Goal: Task Accomplishment & Management: Manage account settings

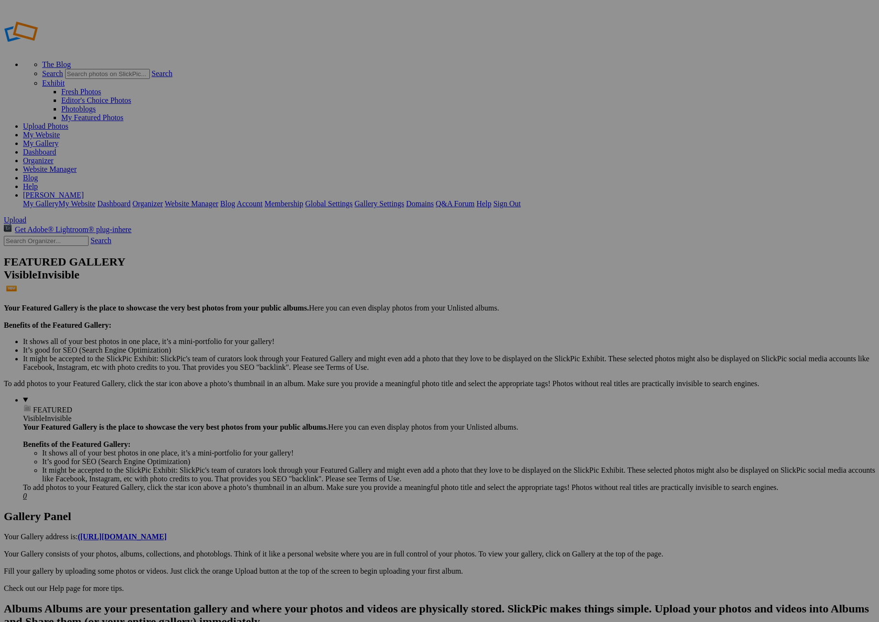
type input "[PERSON_NAME] 1st Birthday"
click at [354, 360] on span "Create" at bounding box center [344, 364] width 20 height 8
drag, startPoint x: 454, startPoint y: 268, endPoint x: 453, endPoint y: 366, distance: 98.1
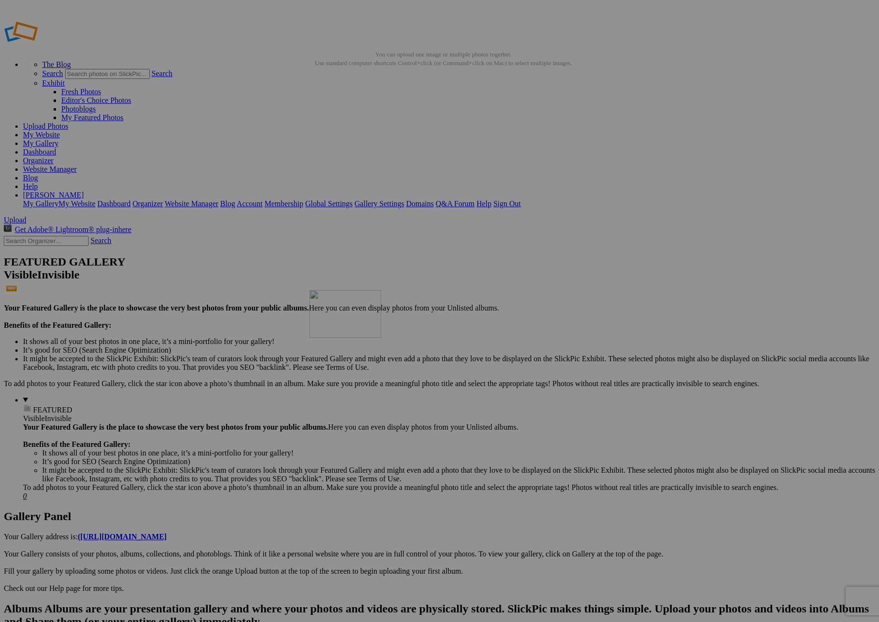
drag, startPoint x: 615, startPoint y: 272, endPoint x: 446, endPoint y: 357, distance: 189.3
drag, startPoint x: 609, startPoint y: 258, endPoint x: 379, endPoint y: 239, distance: 231.5
drag, startPoint x: 693, startPoint y: 271, endPoint x: 469, endPoint y: 235, distance: 227.4
drag, startPoint x: 776, startPoint y: 281, endPoint x: 549, endPoint y: 227, distance: 232.6
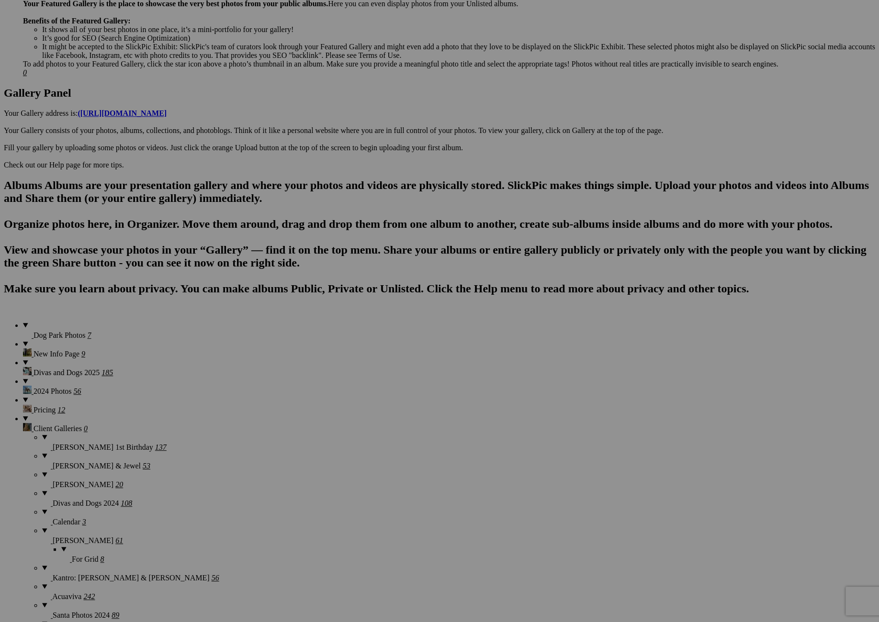
scroll to position [424, 0]
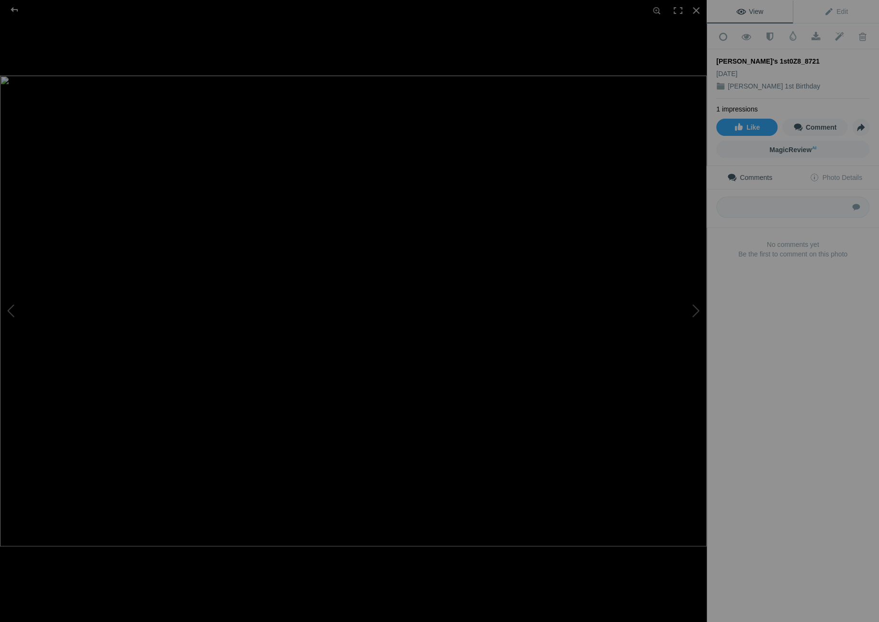
click at [533, 440] on img at bounding box center [353, 311] width 707 height 471
click at [694, 6] on div at bounding box center [696, 10] width 21 height 21
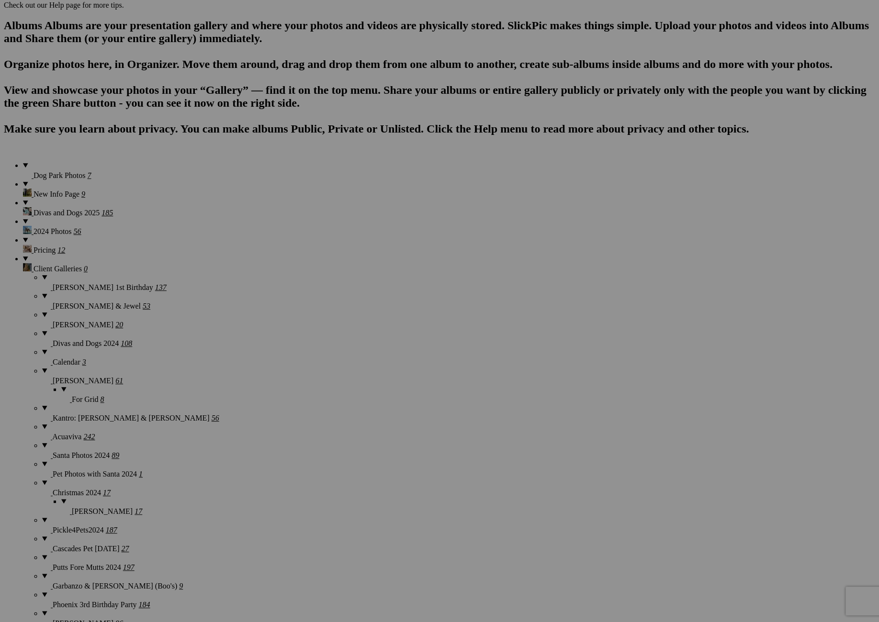
scroll to position [585, 0]
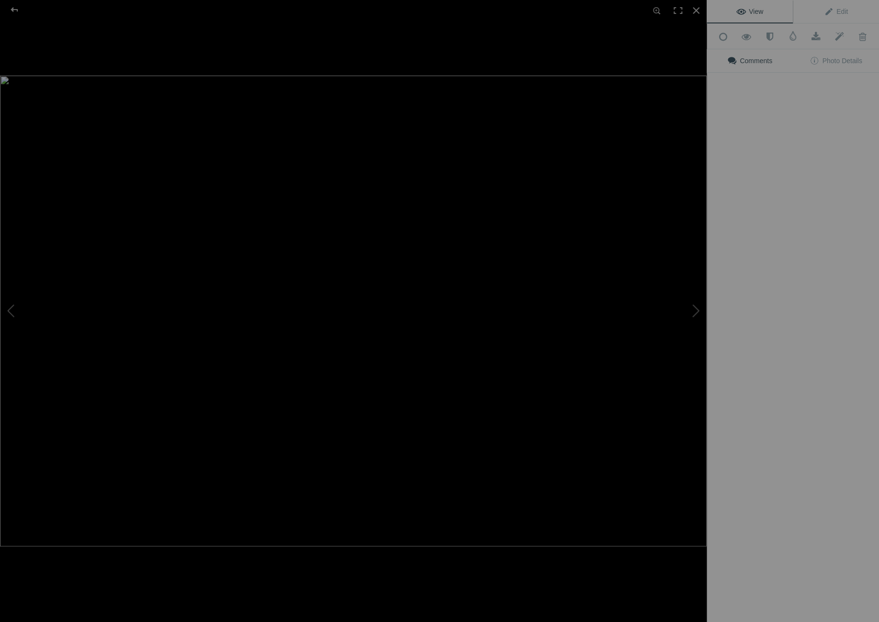
click at [520, 422] on img at bounding box center [353, 311] width 707 height 471
click at [694, 8] on div at bounding box center [696, 10] width 21 height 21
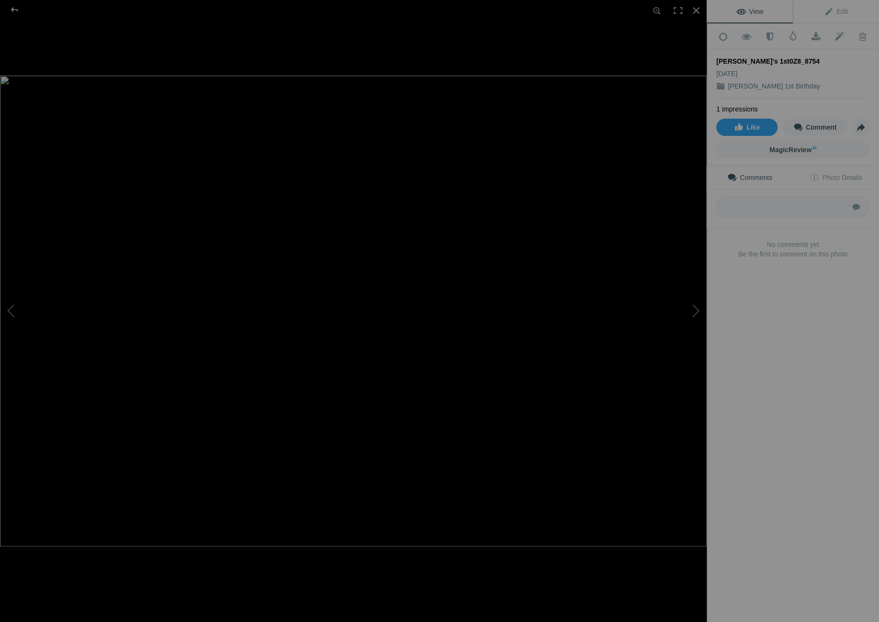
click at [596, 193] on img at bounding box center [353, 311] width 707 height 471
click at [860, 36] on span at bounding box center [862, 37] width 23 height 10
click at [864, 36] on span at bounding box center [862, 37] width 23 height 10
click at [697, 9] on div at bounding box center [696, 10] width 21 height 21
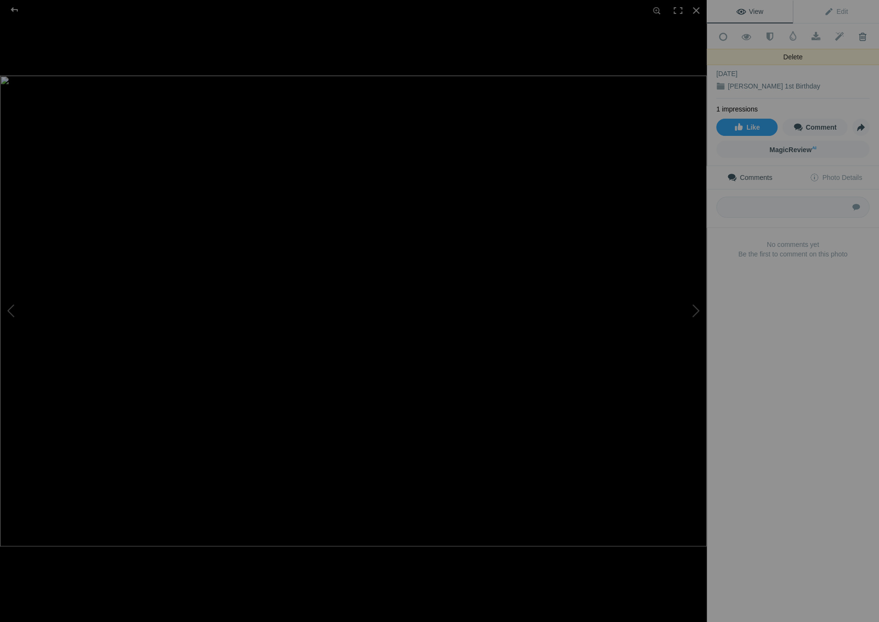
click at [860, 34] on span at bounding box center [862, 37] width 23 height 10
click at [696, 10] on div at bounding box center [696, 10] width 21 height 21
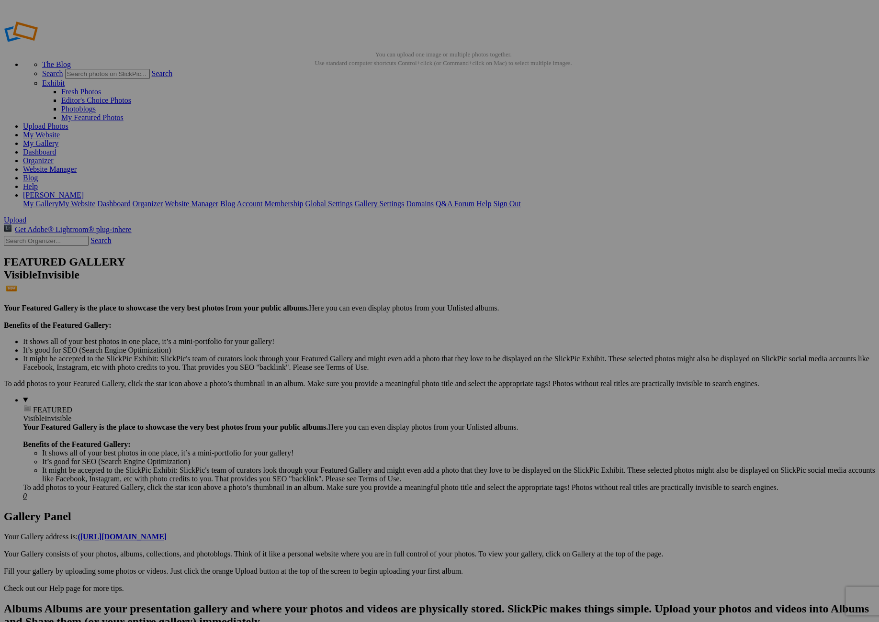
scroll to position [0, 0]
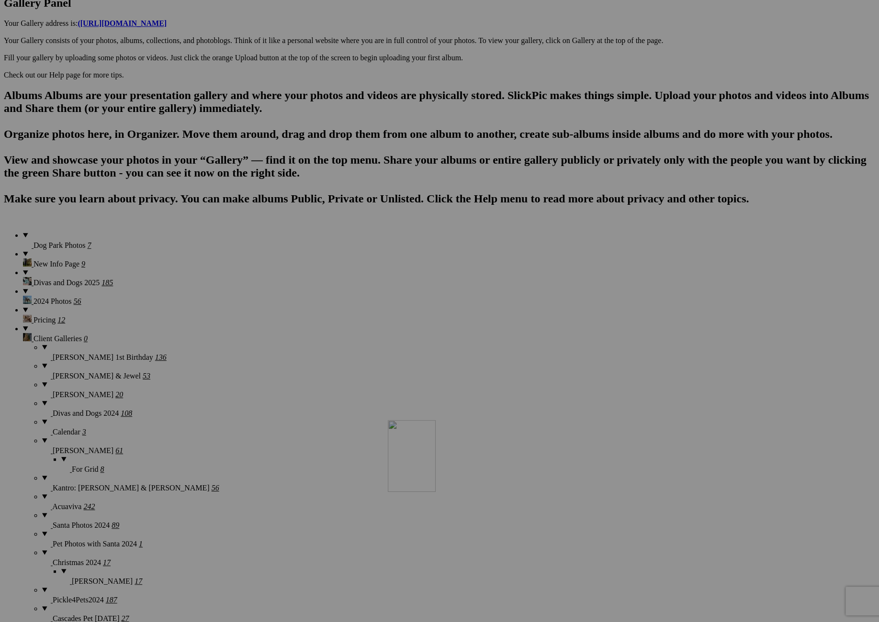
scroll to position [514, 0]
drag, startPoint x: 274, startPoint y: 128, endPoint x: 636, endPoint y: 458, distance: 489.7
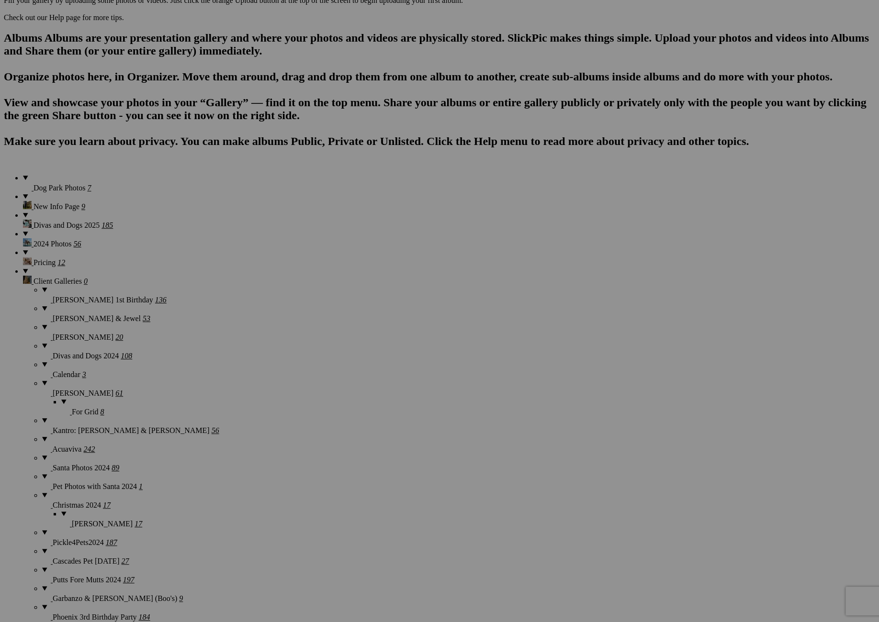
scroll to position [574, 0]
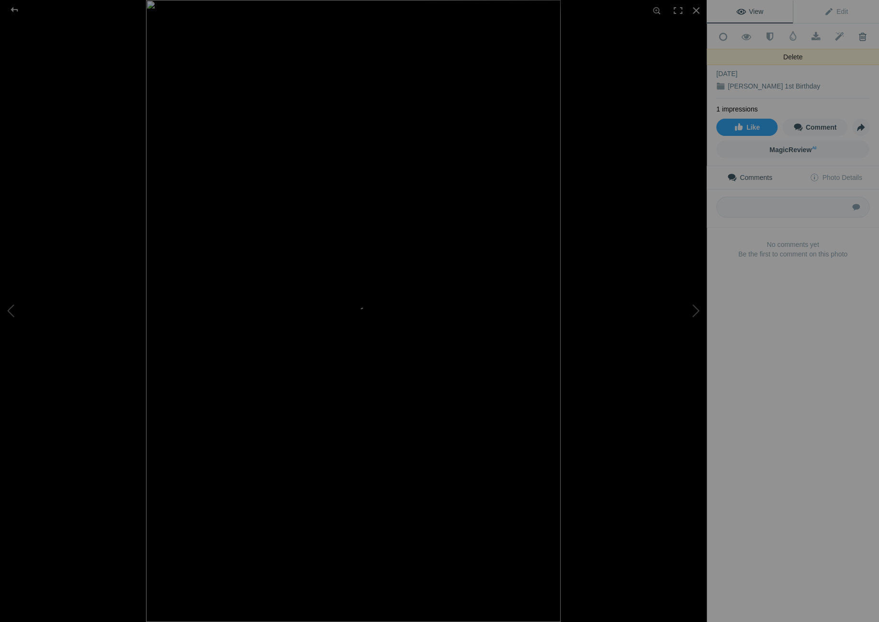
click at [859, 32] on span at bounding box center [862, 37] width 23 height 10
click at [861, 34] on span at bounding box center [862, 37] width 23 height 10
click at [696, 308] on button at bounding box center [671, 311] width 72 height 224
click at [692, 310] on button at bounding box center [671, 311] width 72 height 224
click at [11, 309] on button at bounding box center [36, 311] width 72 height 224
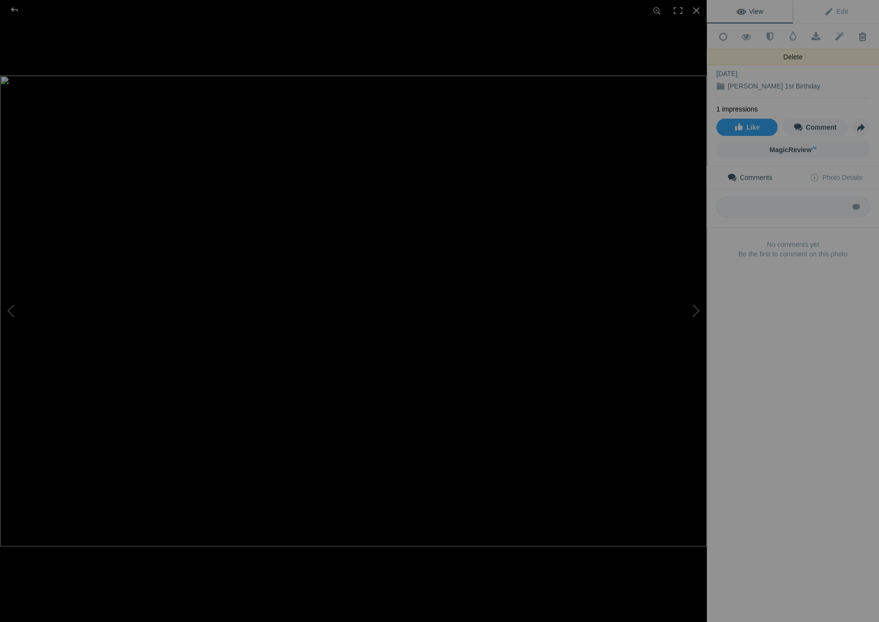
click at [864, 34] on span at bounding box center [862, 37] width 23 height 10
click at [862, 34] on span at bounding box center [862, 37] width 23 height 10
click at [695, 309] on button at bounding box center [671, 311] width 72 height 224
click at [696, 313] on button at bounding box center [671, 311] width 72 height 224
click at [695, 303] on button at bounding box center [671, 311] width 72 height 224
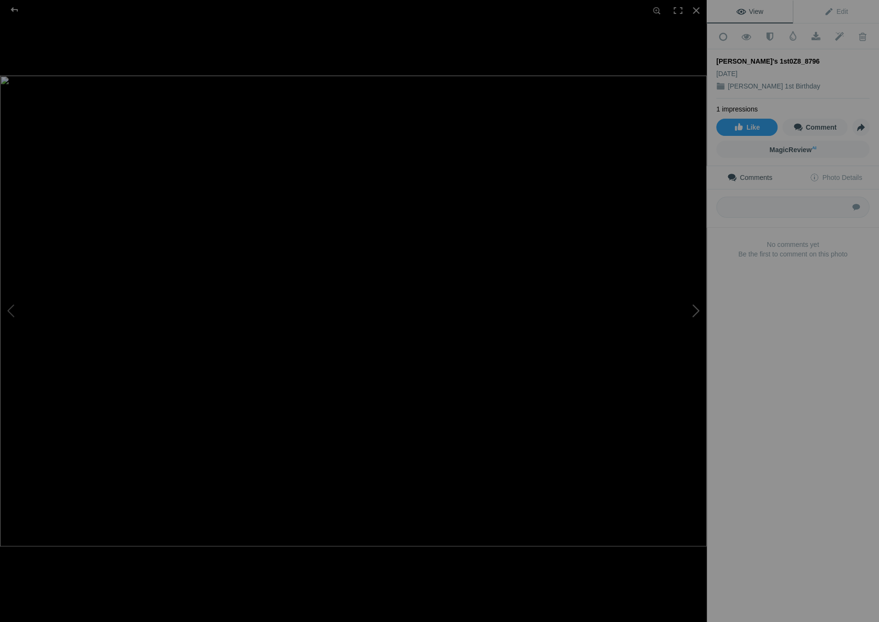
click at [696, 303] on button at bounding box center [671, 311] width 72 height 224
click at [697, 303] on button at bounding box center [671, 311] width 72 height 224
click at [697, 305] on button at bounding box center [671, 311] width 72 height 224
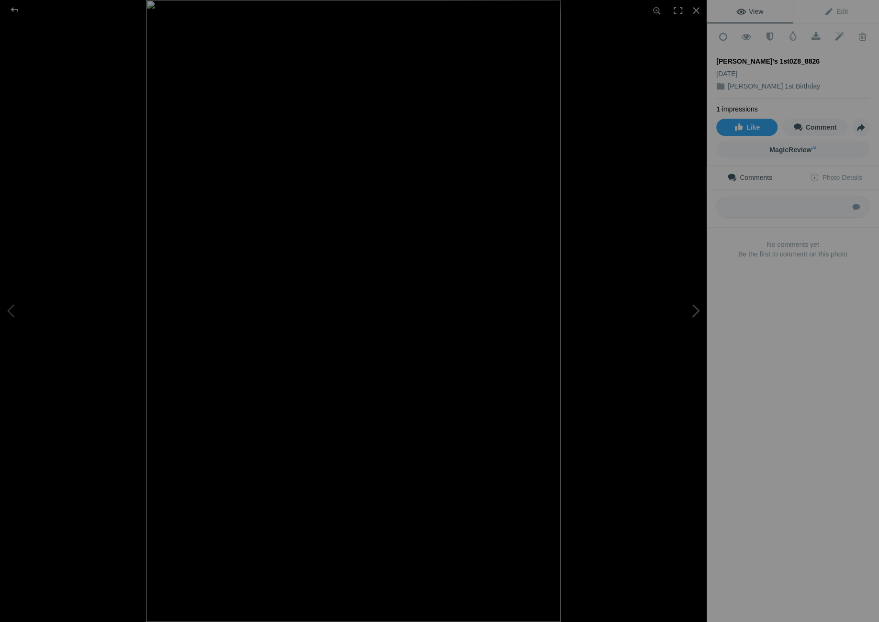
click at [697, 305] on button at bounding box center [671, 311] width 72 height 224
click at [857, 38] on span at bounding box center [862, 37] width 23 height 10
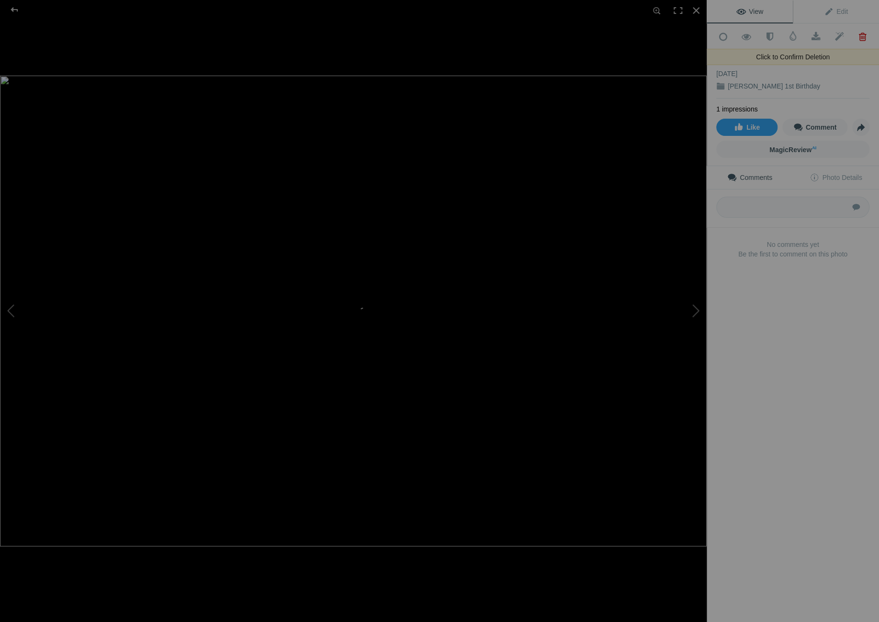
click at [857, 35] on span at bounding box center [862, 37] width 23 height 10
click at [694, 309] on button at bounding box center [671, 311] width 72 height 224
click at [693, 313] on button at bounding box center [671, 311] width 72 height 224
click at [695, 306] on button at bounding box center [671, 311] width 72 height 224
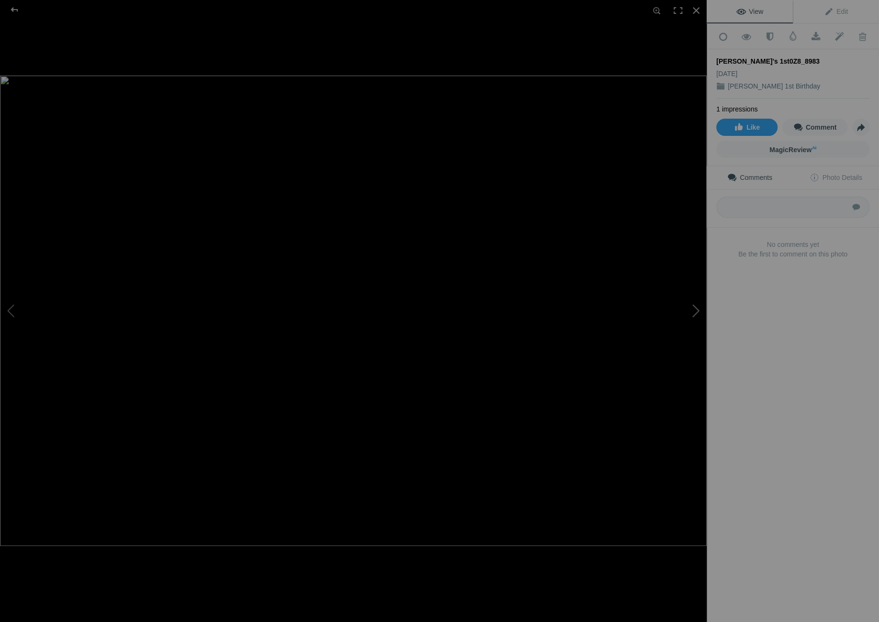
click at [696, 306] on button at bounding box center [671, 311] width 72 height 224
click at [696, 307] on button at bounding box center [671, 311] width 72 height 224
click at [697, 307] on button at bounding box center [671, 311] width 72 height 224
click at [697, 308] on button at bounding box center [671, 311] width 72 height 224
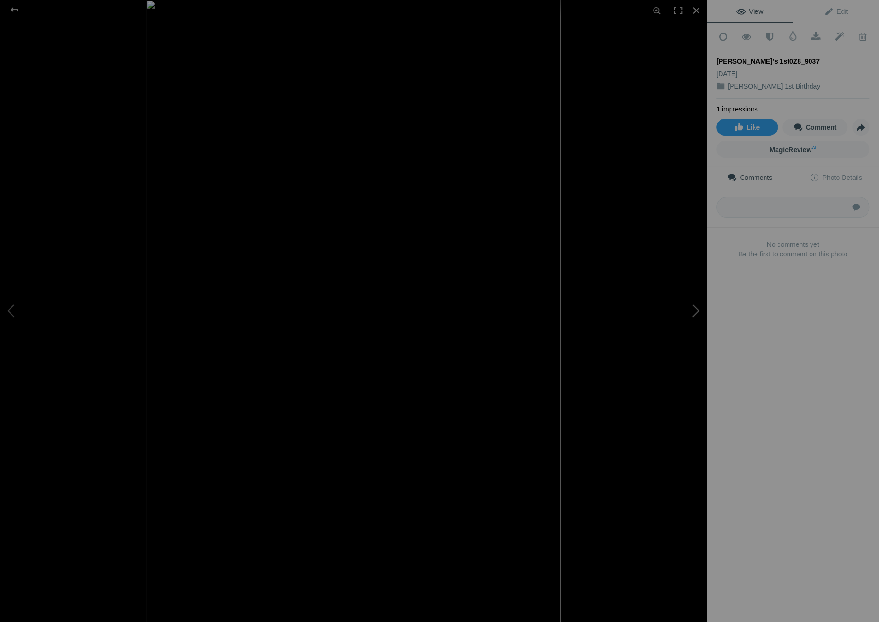
click at [697, 308] on button at bounding box center [671, 311] width 72 height 224
click at [697, 309] on button at bounding box center [671, 311] width 72 height 224
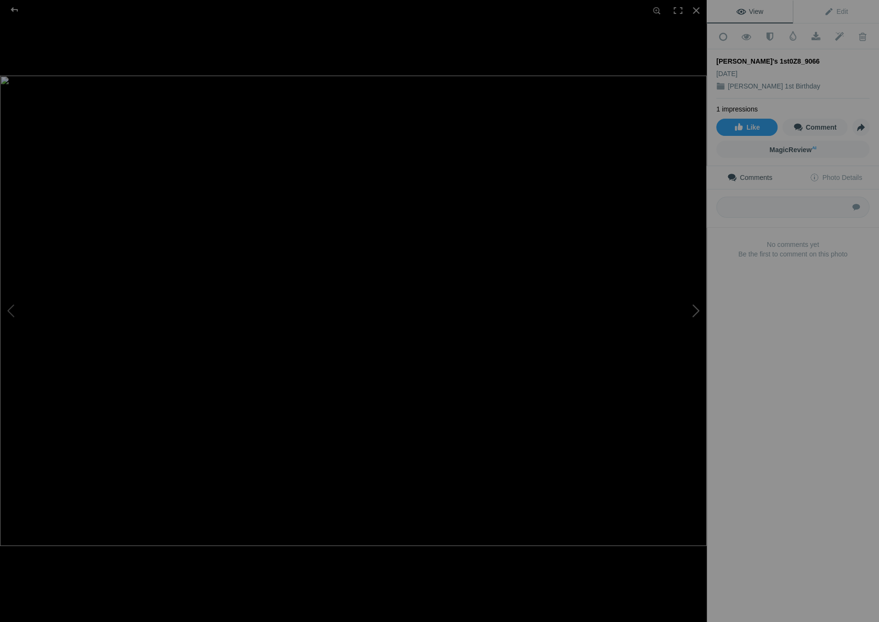
click at [697, 309] on button at bounding box center [671, 311] width 72 height 224
click at [697, 310] on button at bounding box center [671, 311] width 72 height 224
click at [696, 310] on button at bounding box center [671, 311] width 72 height 224
click at [861, 33] on span at bounding box center [862, 37] width 23 height 10
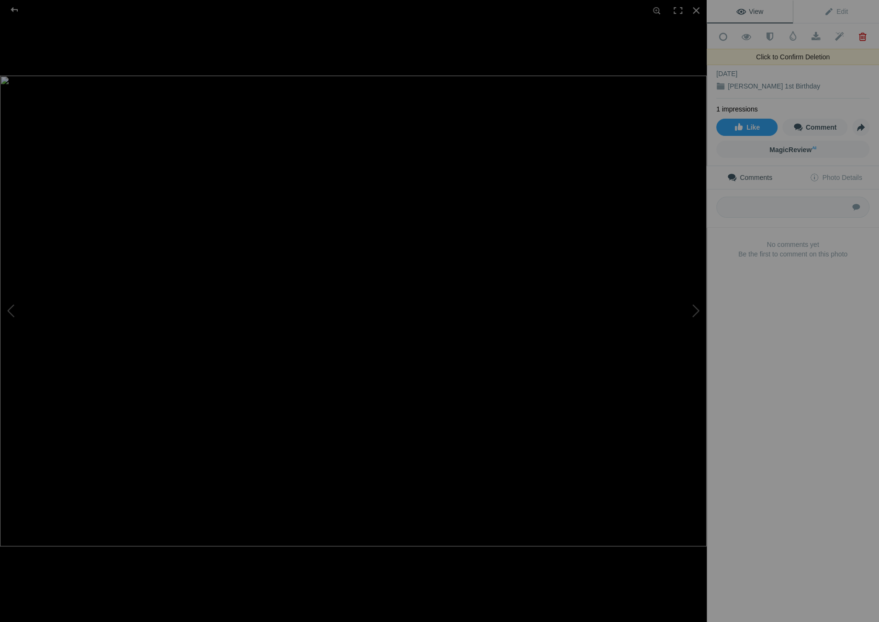
click at [863, 32] on span at bounding box center [862, 37] width 23 height 10
click at [695, 308] on button at bounding box center [671, 311] width 72 height 224
click at [692, 313] on button at bounding box center [671, 311] width 72 height 224
click at [692, 312] on button at bounding box center [671, 311] width 72 height 224
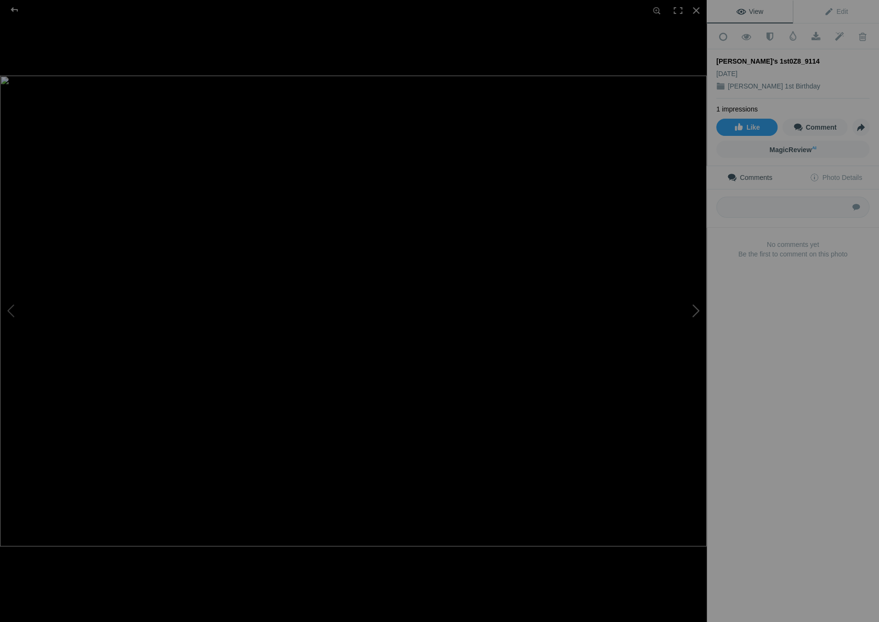
click at [692, 313] on button at bounding box center [671, 311] width 72 height 224
click at [692, 314] on button at bounding box center [671, 311] width 72 height 224
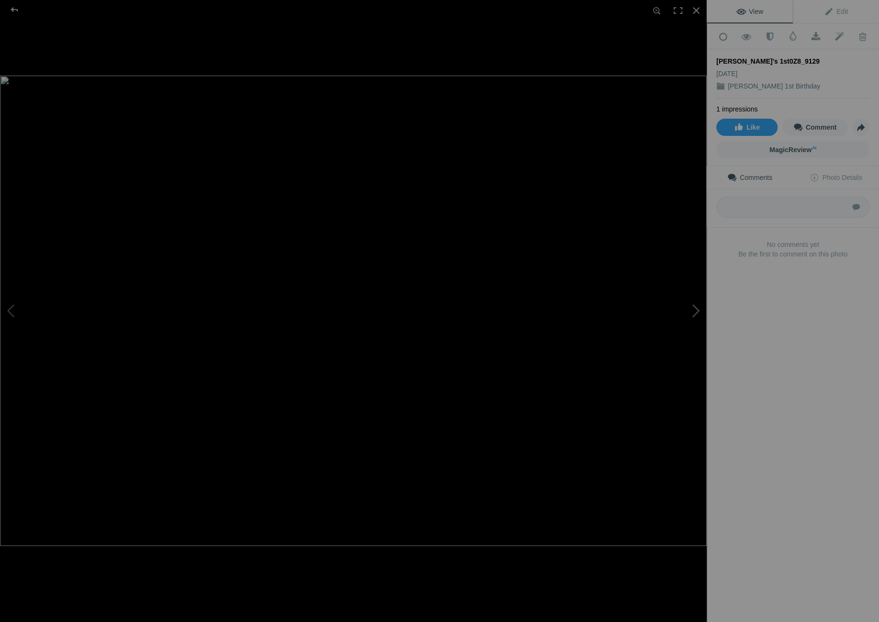
click at [691, 315] on button at bounding box center [671, 311] width 72 height 224
click at [691, 316] on button at bounding box center [671, 311] width 72 height 224
click at [690, 317] on button at bounding box center [671, 311] width 72 height 224
click at [696, 309] on button at bounding box center [671, 311] width 72 height 224
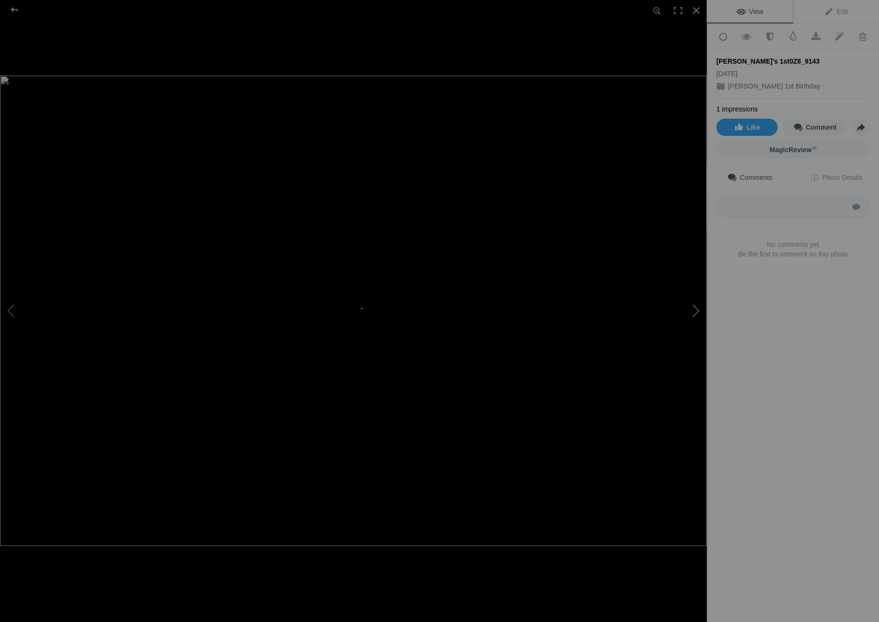
click at [692, 309] on button at bounding box center [671, 311] width 72 height 224
click at [693, 310] on button at bounding box center [671, 311] width 72 height 224
click at [692, 311] on button at bounding box center [671, 311] width 72 height 224
click at [692, 313] on button at bounding box center [671, 311] width 72 height 224
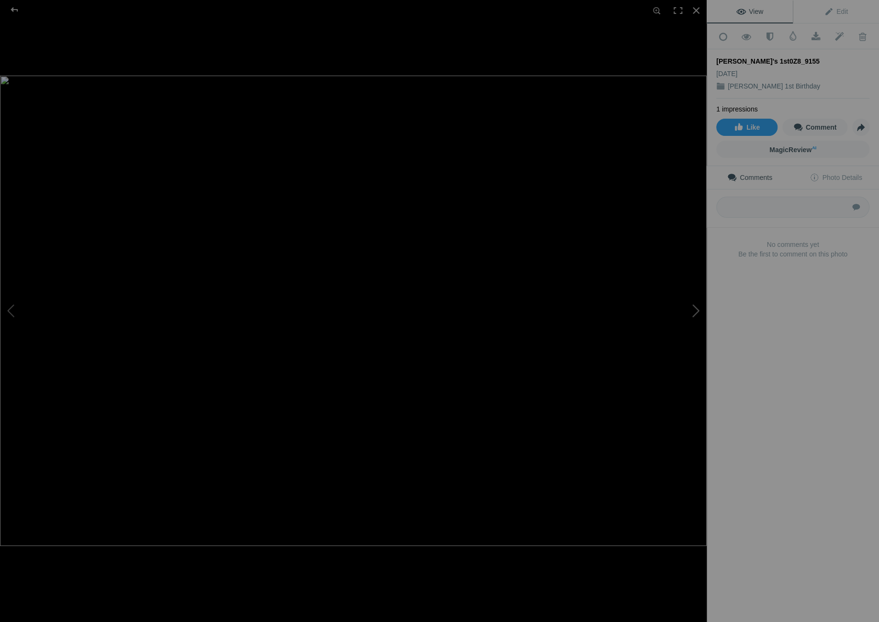
click at [692, 313] on button at bounding box center [671, 311] width 72 height 224
click at [693, 313] on button at bounding box center [671, 311] width 72 height 224
click at [692, 313] on button at bounding box center [671, 311] width 72 height 224
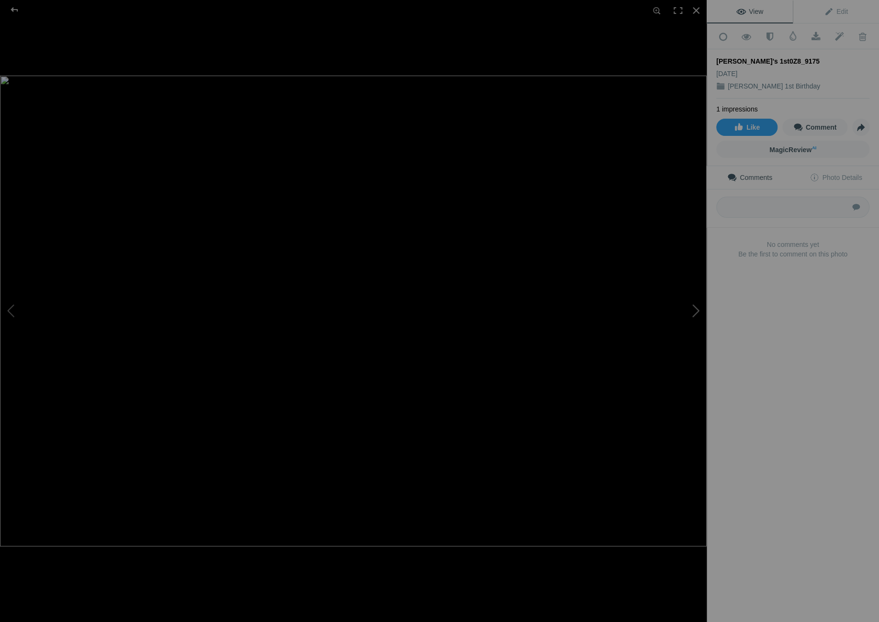
click at [692, 313] on button at bounding box center [671, 311] width 72 height 224
click at [691, 314] on button at bounding box center [671, 311] width 72 height 224
click at [694, 309] on button at bounding box center [671, 311] width 72 height 224
click at [694, 310] on button at bounding box center [671, 311] width 72 height 224
click at [694, 311] on button at bounding box center [671, 311] width 72 height 224
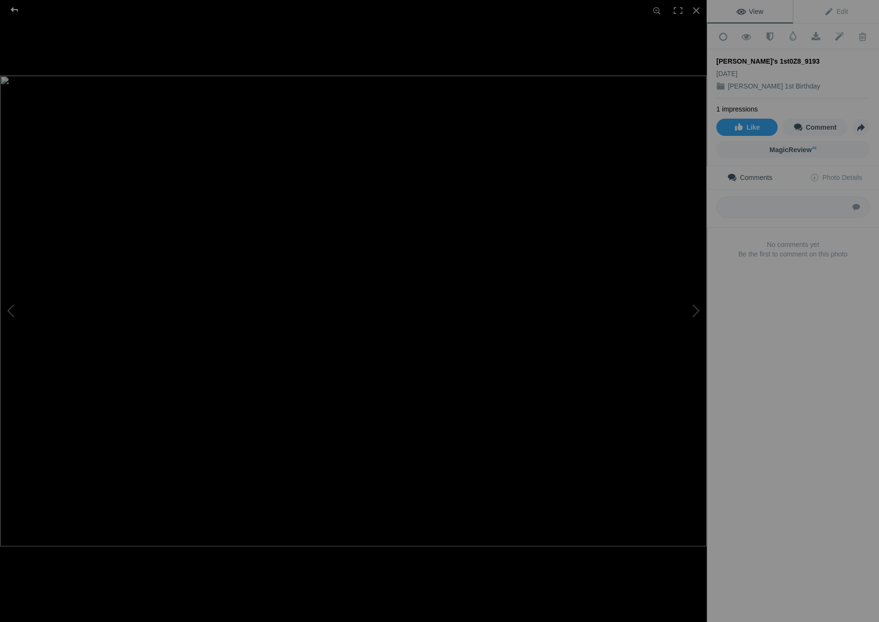
click at [18, 9] on div at bounding box center [14, 9] width 34 height 19
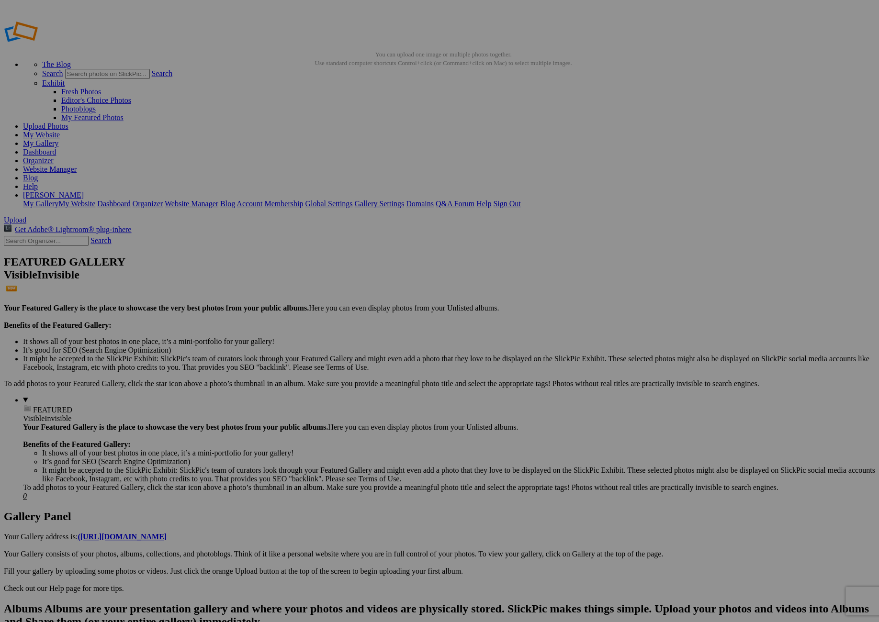
scroll to position [0, 0]
drag, startPoint x: 182, startPoint y: 132, endPoint x: 176, endPoint y: 133, distance: 5.8
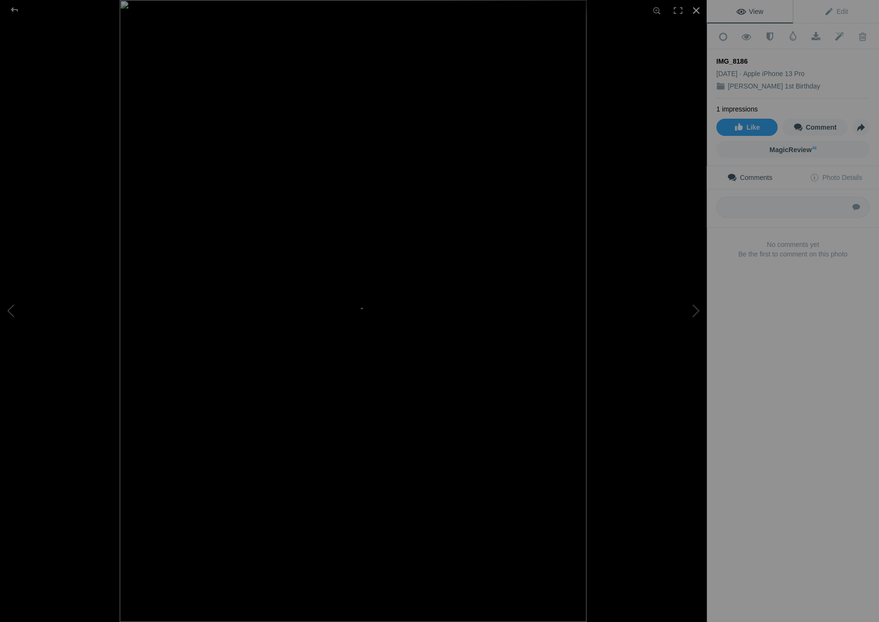
click at [695, 7] on div at bounding box center [696, 10] width 21 height 21
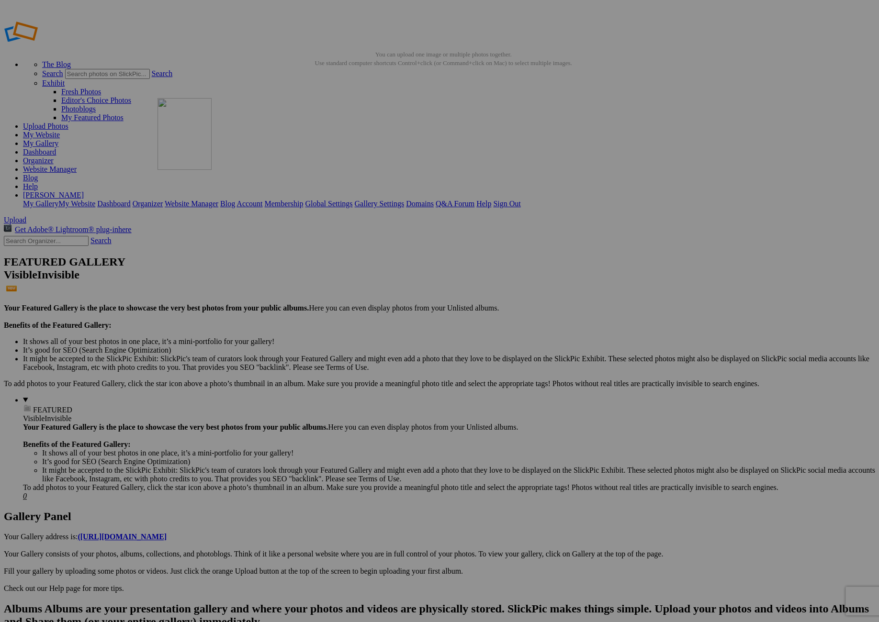
drag, startPoint x: 295, startPoint y: 171, endPoint x: 295, endPoint y: 163, distance: 7.7
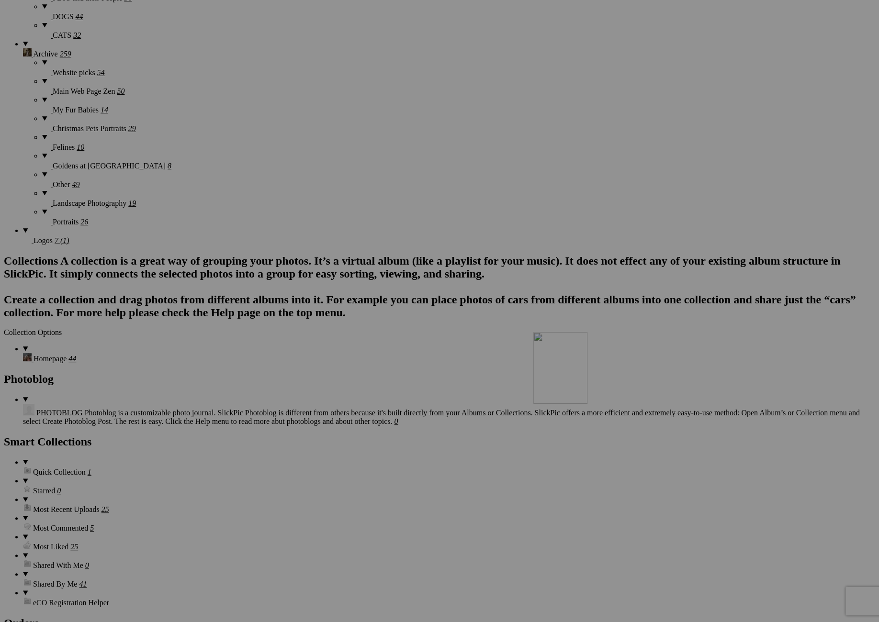
scroll to position [1713, 0]
drag, startPoint x: 284, startPoint y: 160, endPoint x: 654, endPoint y: 475, distance: 486.6
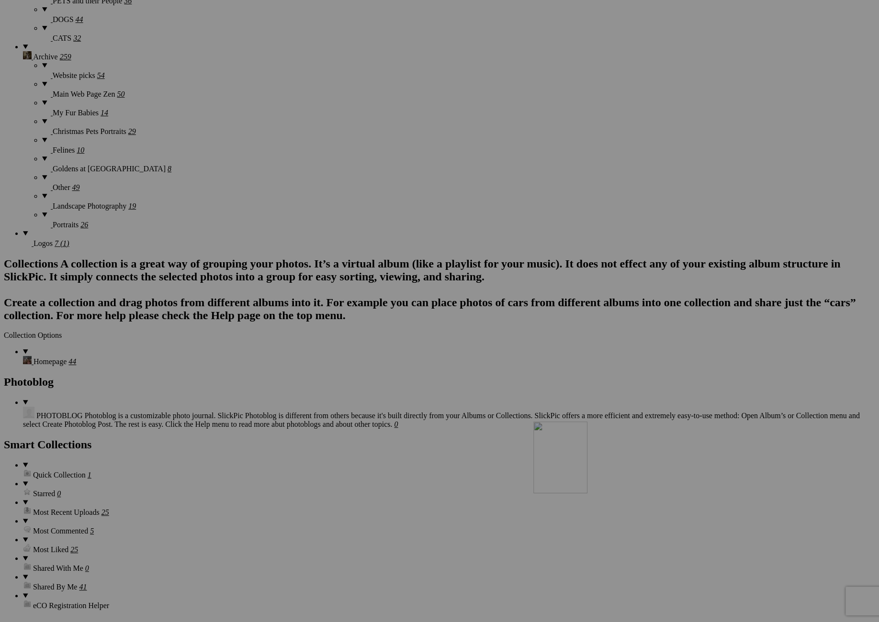
drag, startPoint x: 693, startPoint y: 394, endPoint x: 664, endPoint y: 500, distance: 109.8
drag, startPoint x: 689, startPoint y: 402, endPoint x: 639, endPoint y: 507, distance: 116.3
drag, startPoint x: 529, startPoint y: 506, endPoint x: 636, endPoint y: 506, distance: 107.2
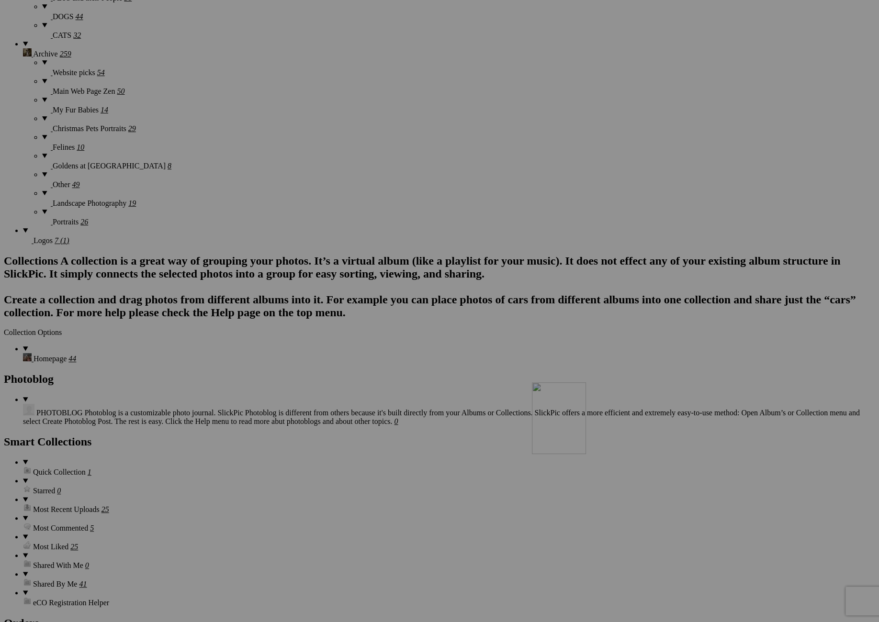
scroll to position [1713, 0]
drag, startPoint x: 270, startPoint y: 127, endPoint x: 635, endPoint y: 492, distance: 516.2
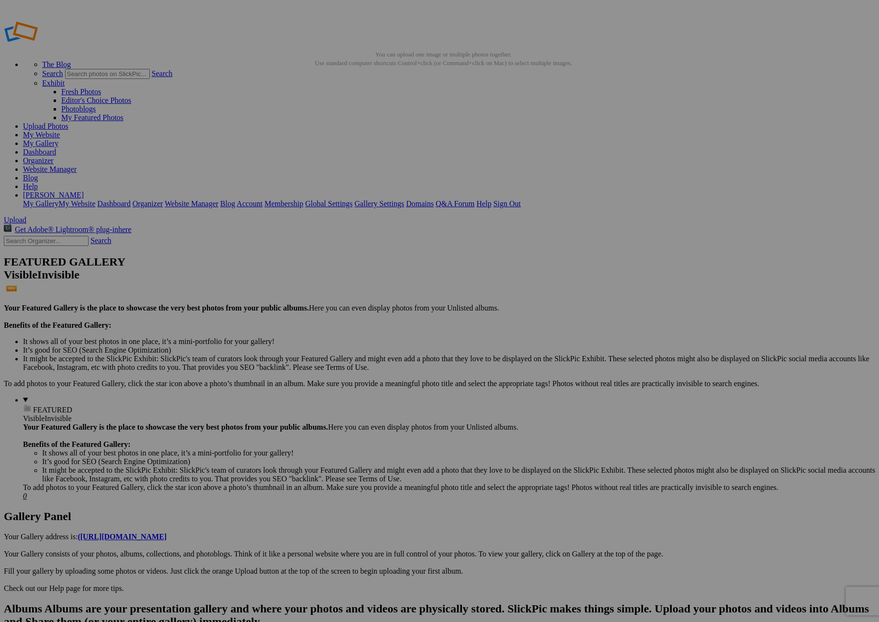
scroll to position [0, 0]
drag, startPoint x: 277, startPoint y: 155, endPoint x: 635, endPoint y: 622, distance: 588.0
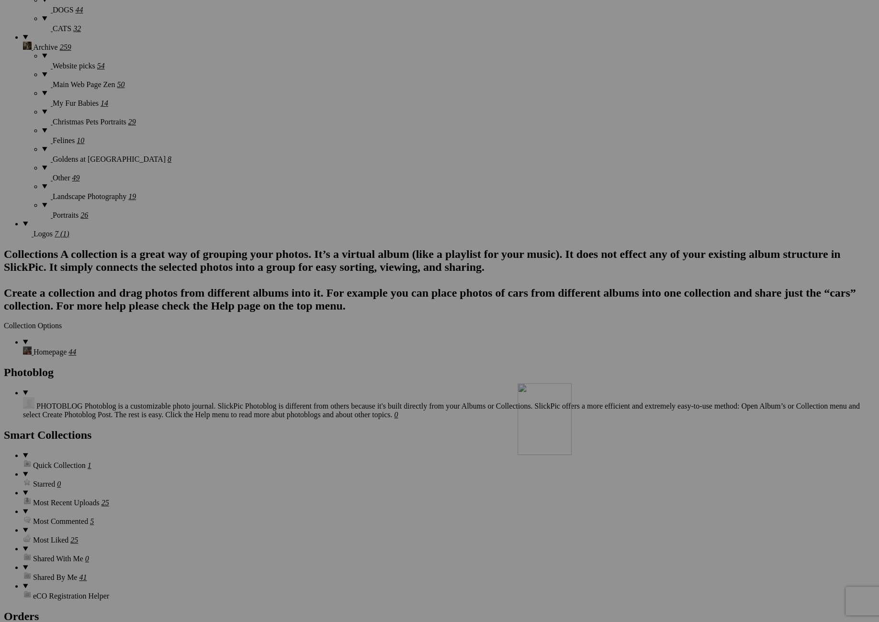
scroll to position [1720, 0]
drag, startPoint x: 270, startPoint y: 139, endPoint x: 641, endPoint y: 471, distance: 498.1
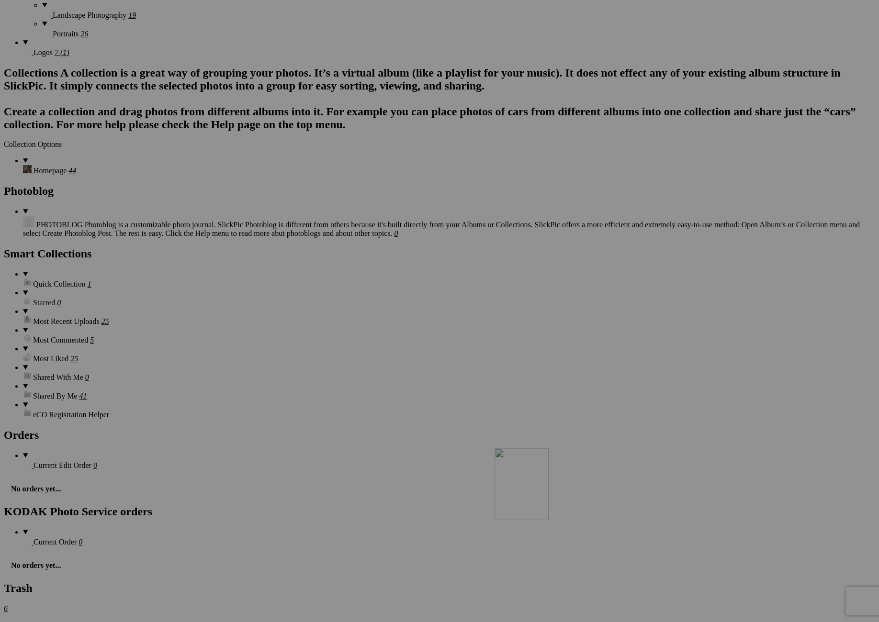
scroll to position [1710, 0]
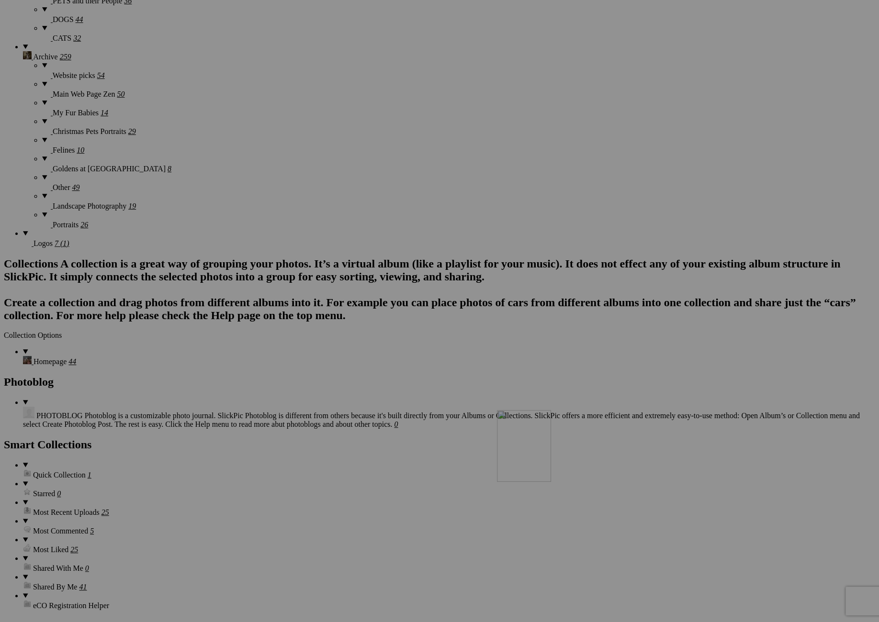
drag, startPoint x: 278, startPoint y: 153, endPoint x: 626, endPoint y: 488, distance: 482.5
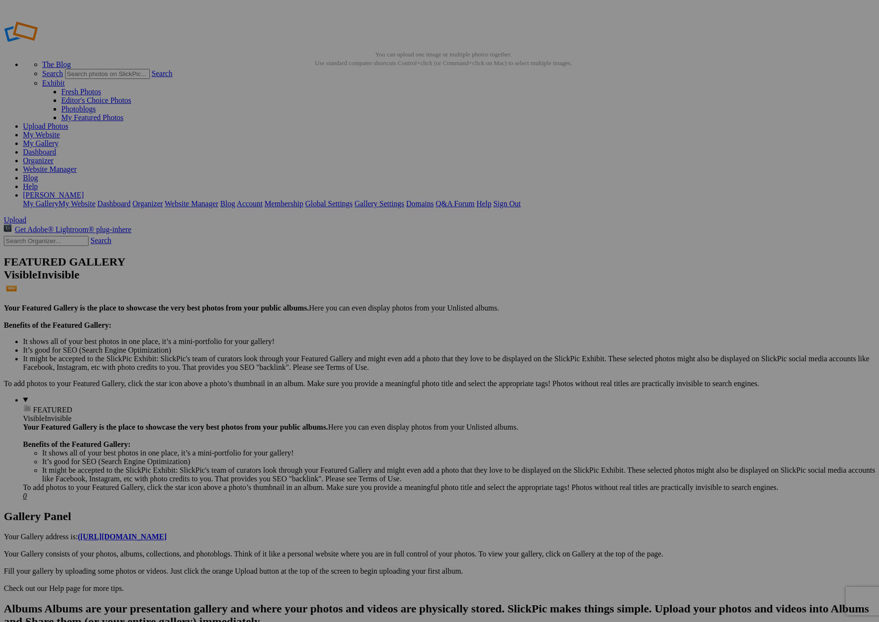
scroll to position [0, 0]
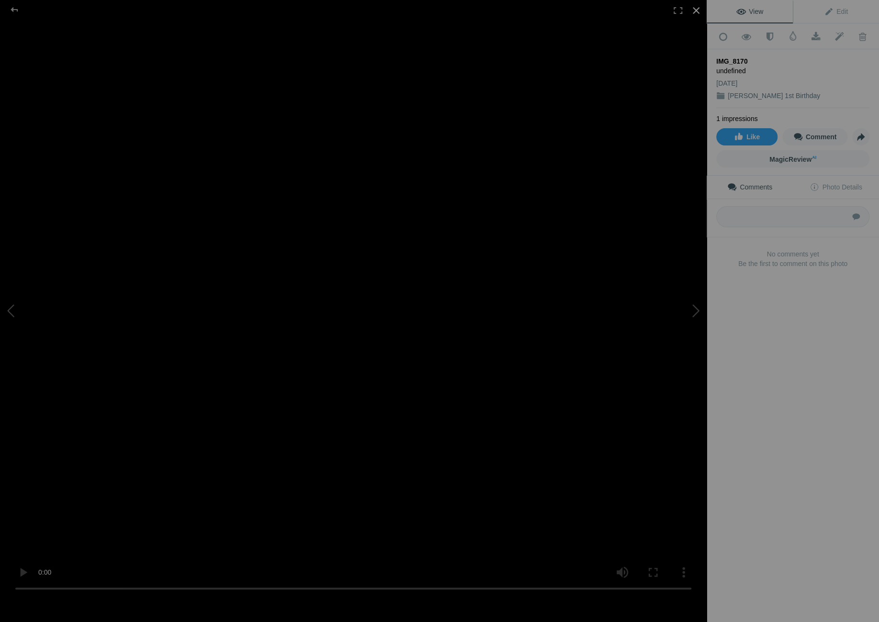
click at [696, 11] on div at bounding box center [696, 10] width 21 height 21
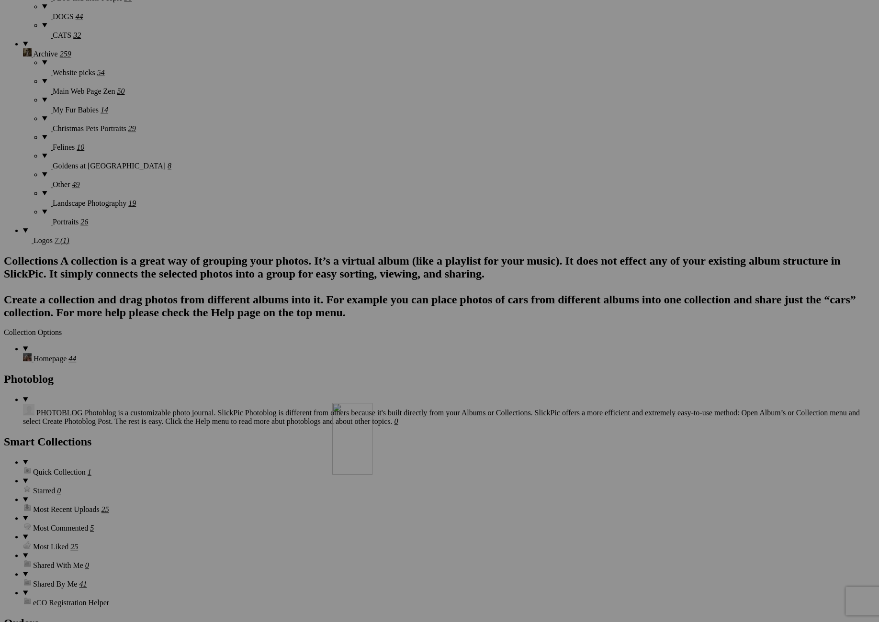
scroll to position [1713, 0]
drag, startPoint x: 268, startPoint y: 159, endPoint x: 216, endPoint y: 479, distance: 324.3
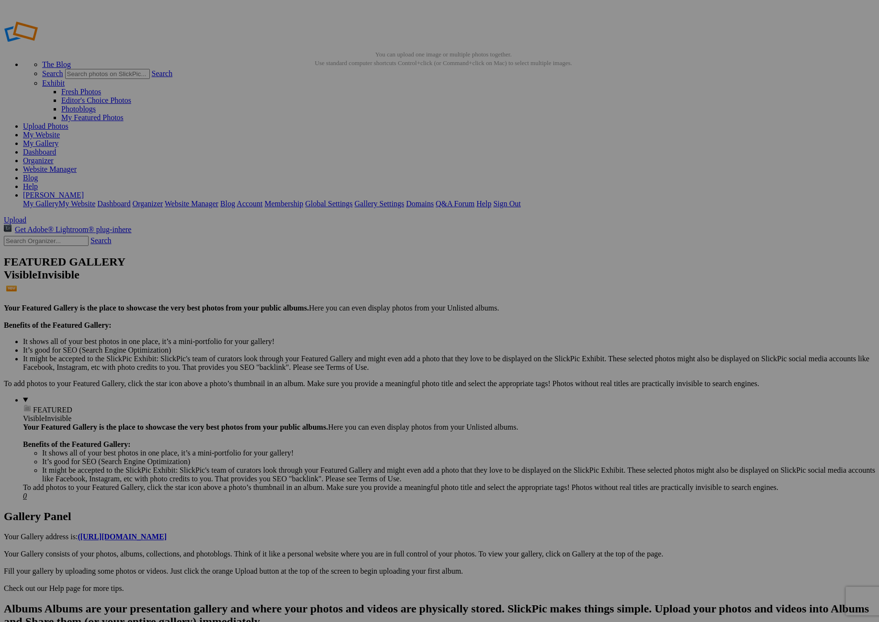
scroll to position [0, 0]
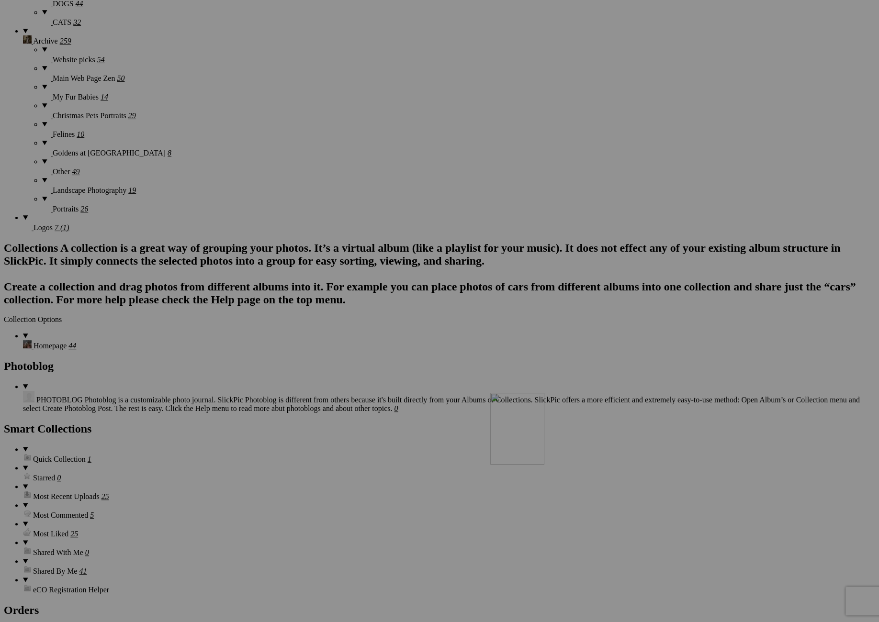
drag, startPoint x: 277, startPoint y: 142, endPoint x: 628, endPoint y: 476, distance: 484.9
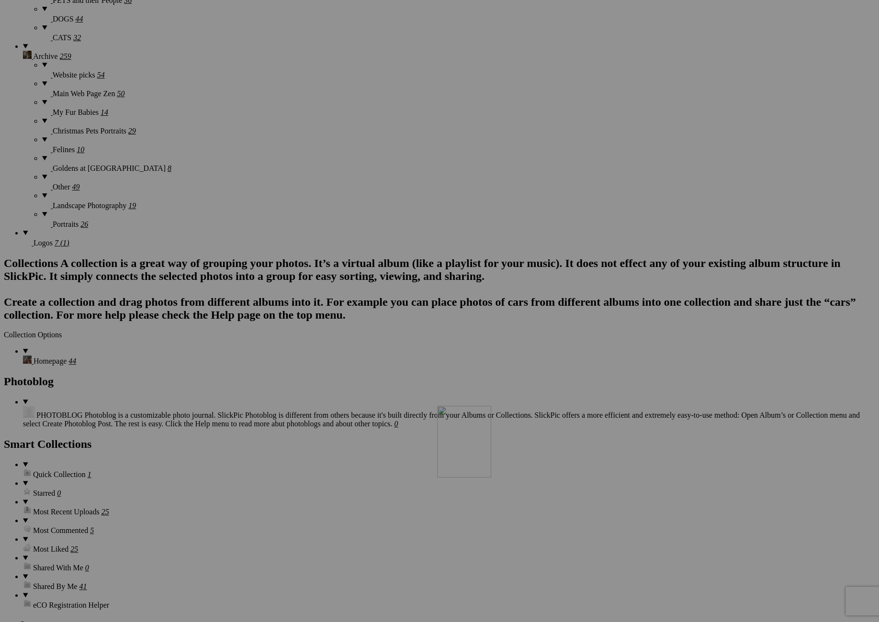
scroll to position [1710, 0]
drag, startPoint x: 278, startPoint y: 148, endPoint x: 552, endPoint y: 490, distance: 438.6
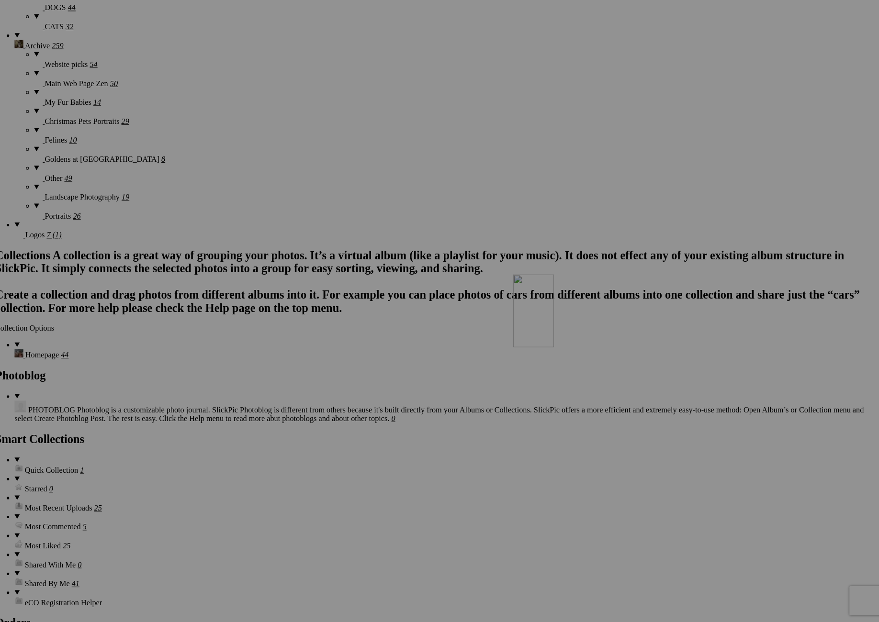
scroll to position [1713, 0]
drag, startPoint x: 269, startPoint y: 159, endPoint x: 630, endPoint y: 477, distance: 481.4
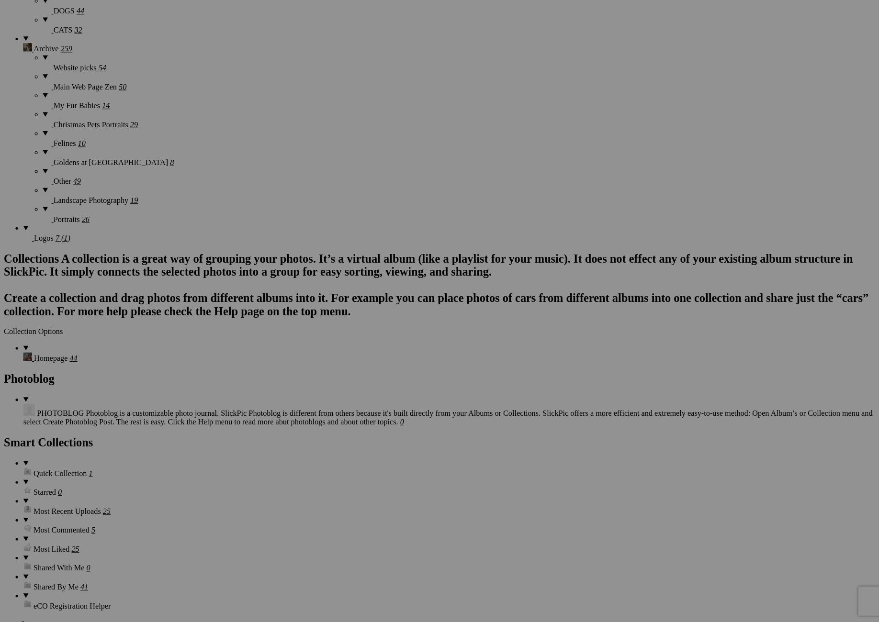
scroll to position [1680, 0]
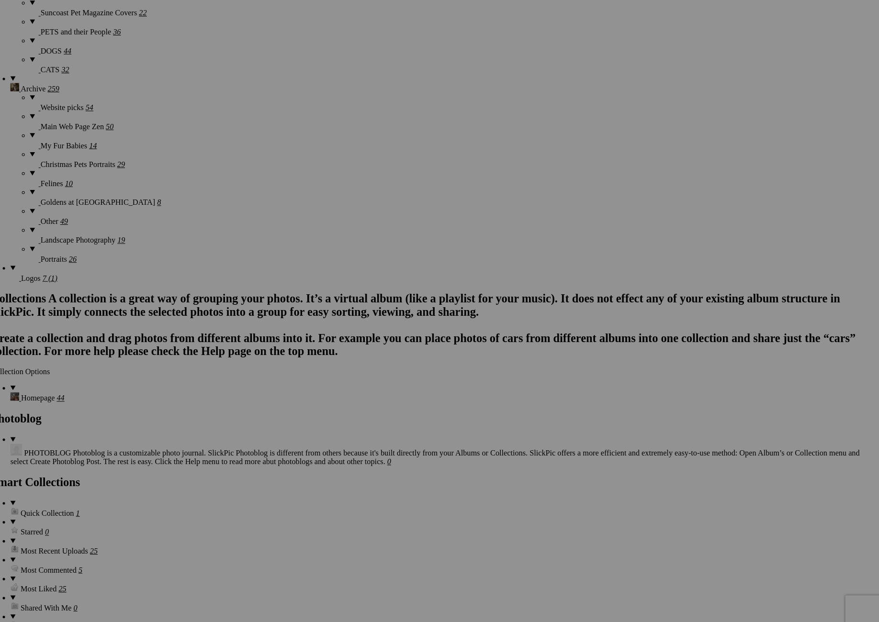
drag, startPoint x: 830, startPoint y: 79, endPoint x: 827, endPoint y: 73, distance: 7.1
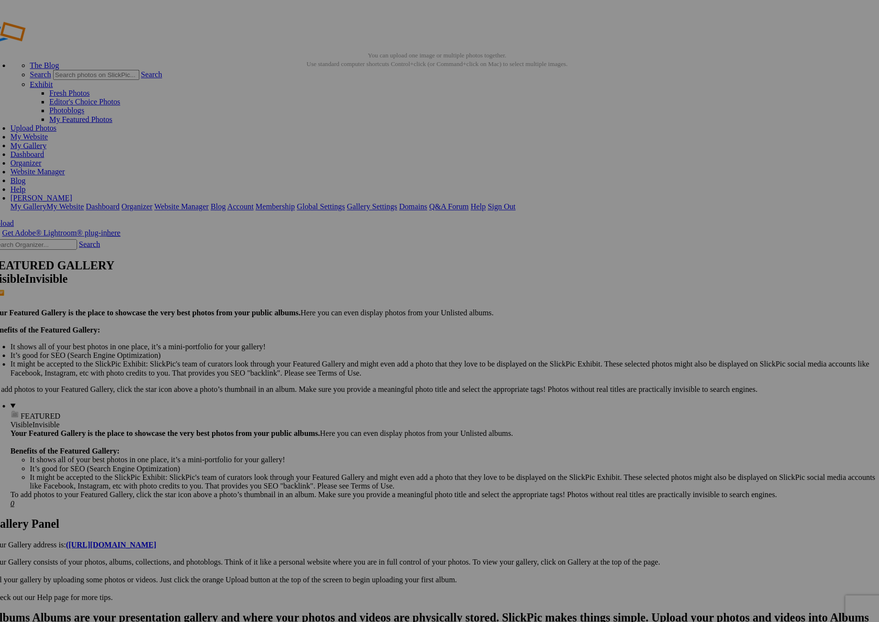
scroll to position [0, 0]
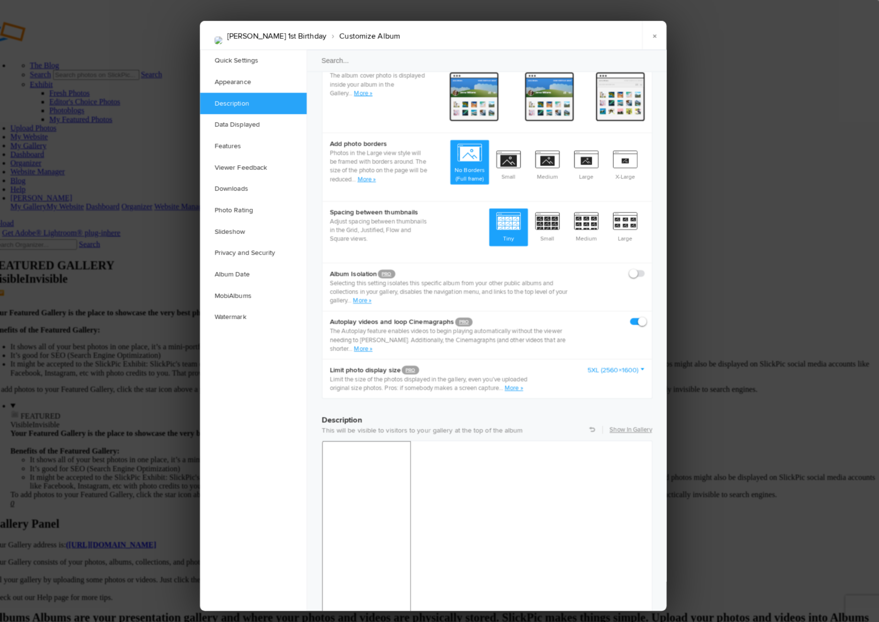
scroll to position [436, 0]
click at [648, 264] on span at bounding box center [648, 264] width 0 height 0
click at [647, 264] on input "checkbox" at bounding box center [647, 264] width 0 height 0
checkbox input "true"
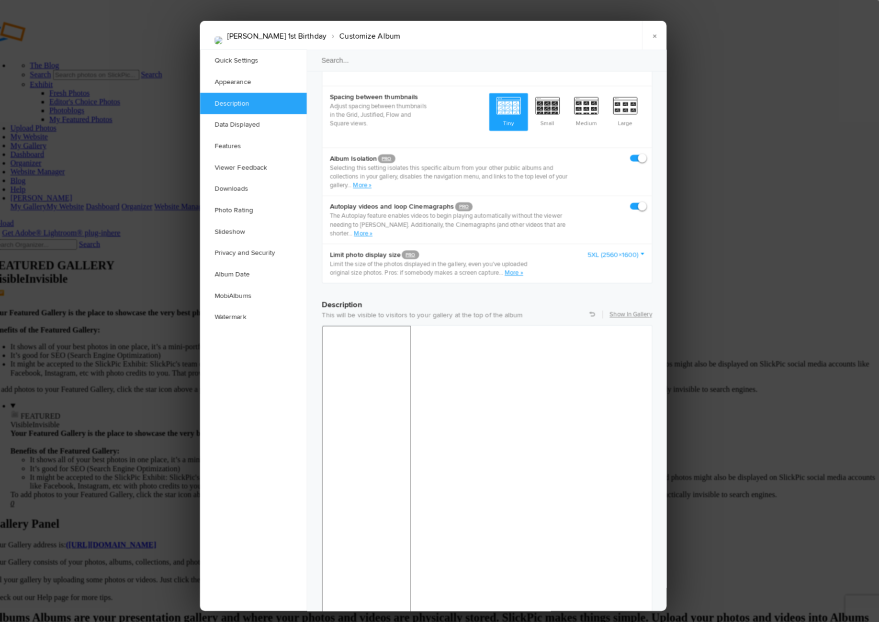
scroll to position [549, 0]
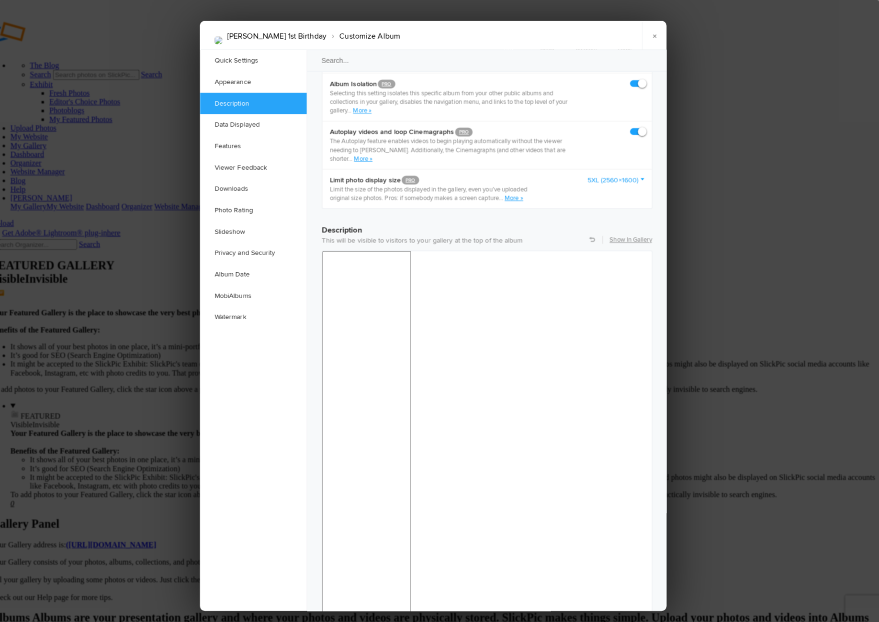
scroll to position [623, 0]
checkbox input "false"
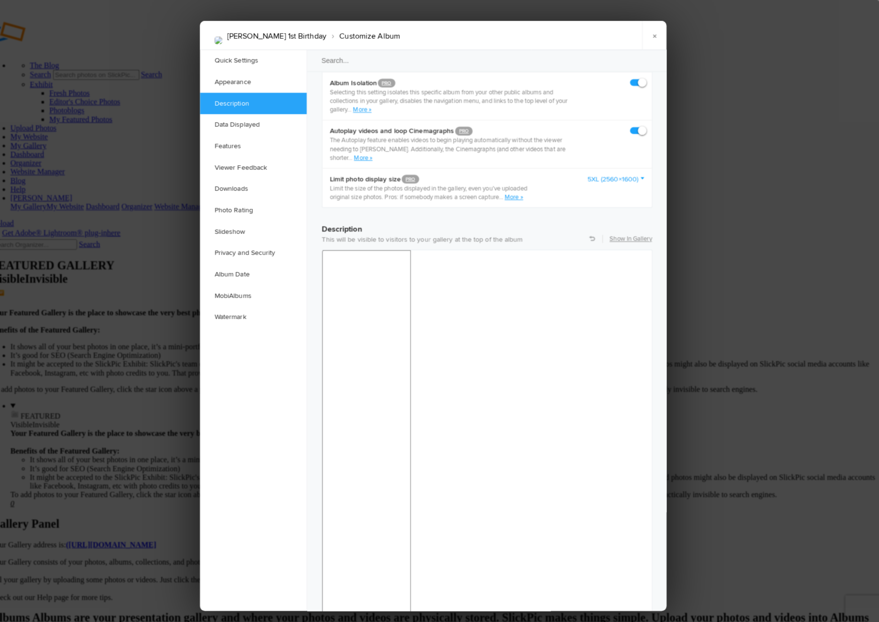
checkbox input "false"
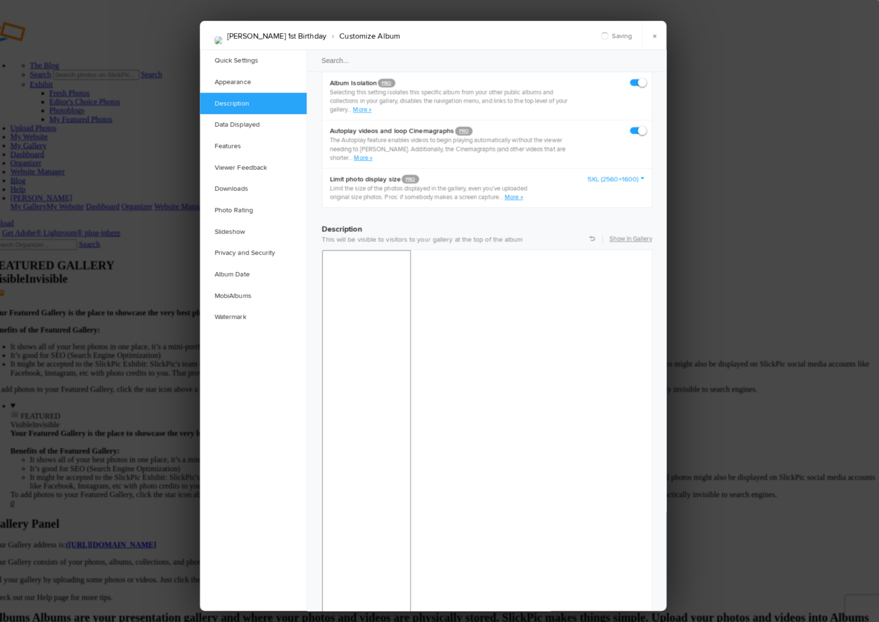
checkbox input "false"
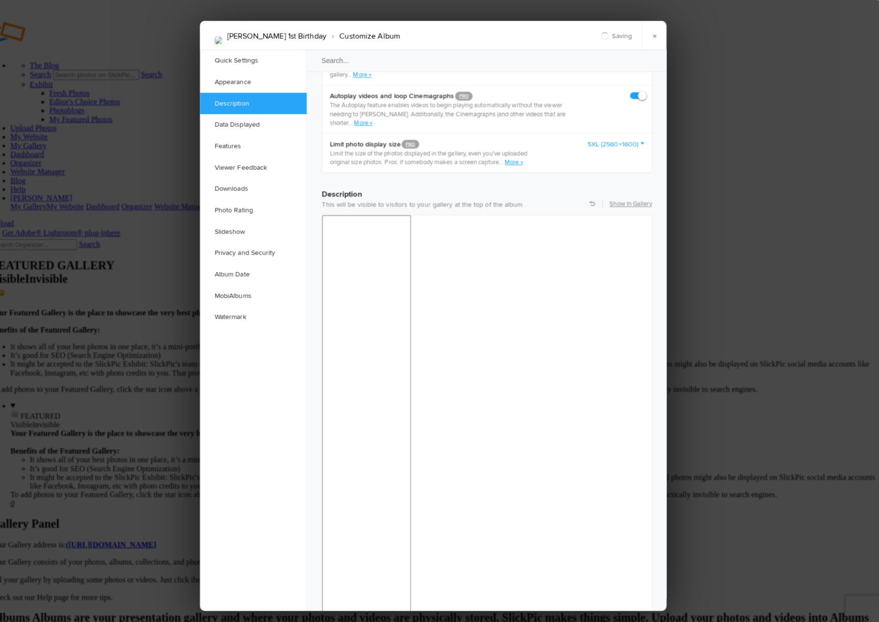
drag, startPoint x: 631, startPoint y: 460, endPoint x: 630, endPoint y: 469, distance: 8.7
checkbox input "false"
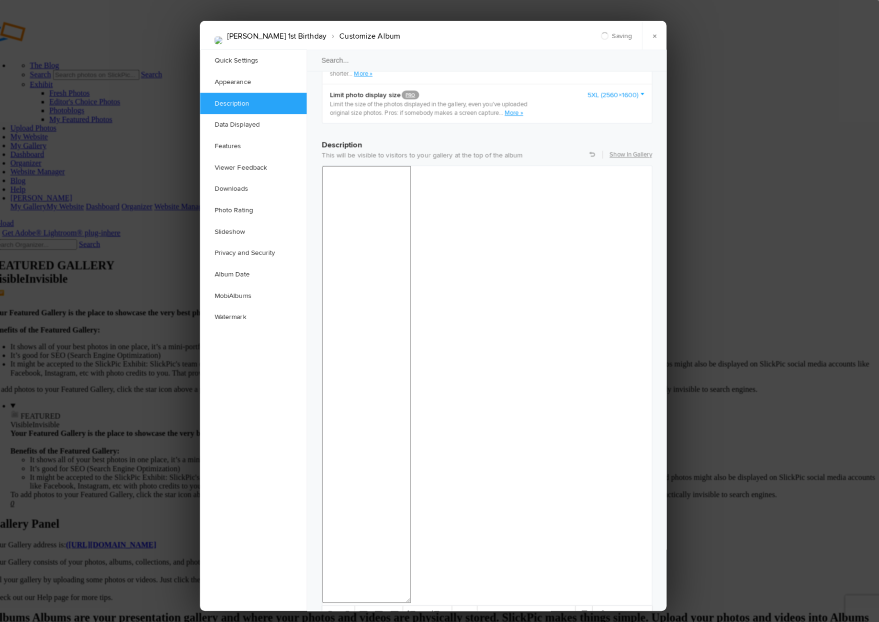
scroll to position [714, 0]
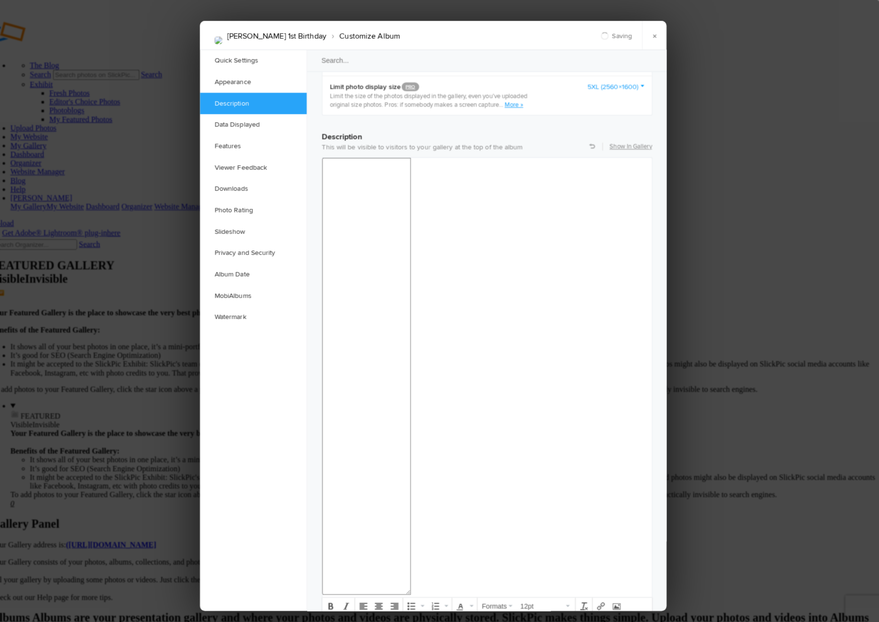
checkbox input "false"
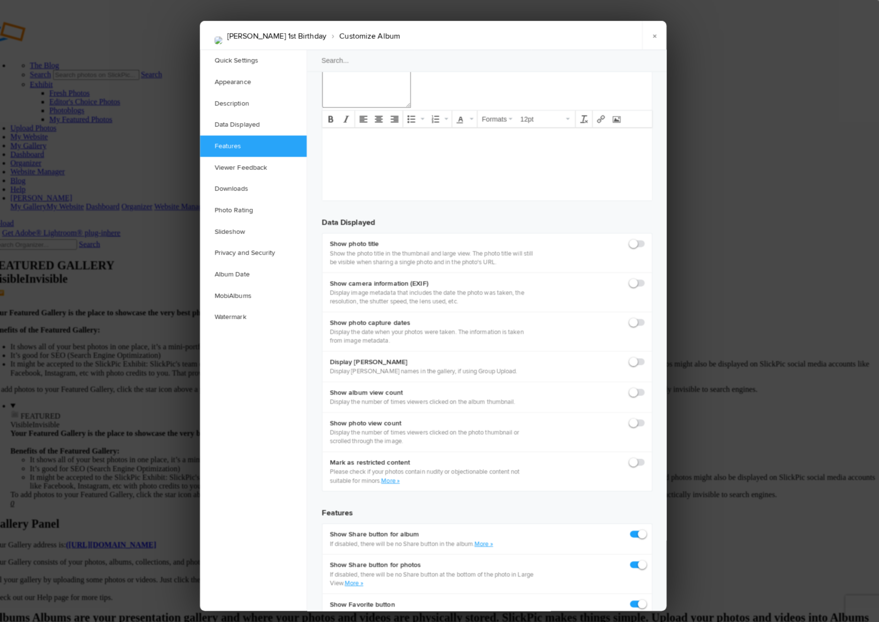
scroll to position [1194, 0]
checkbox input "true"
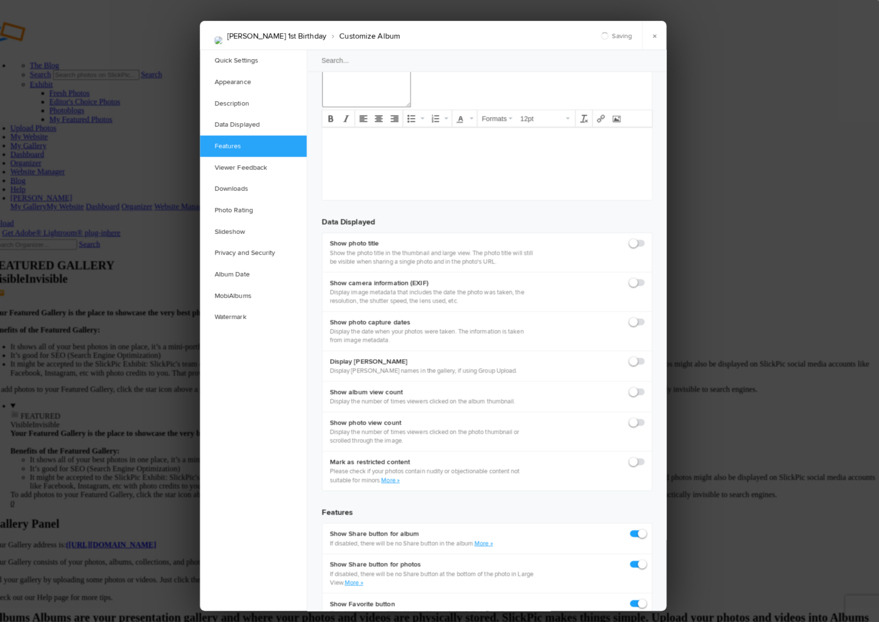
checkbox input "true"
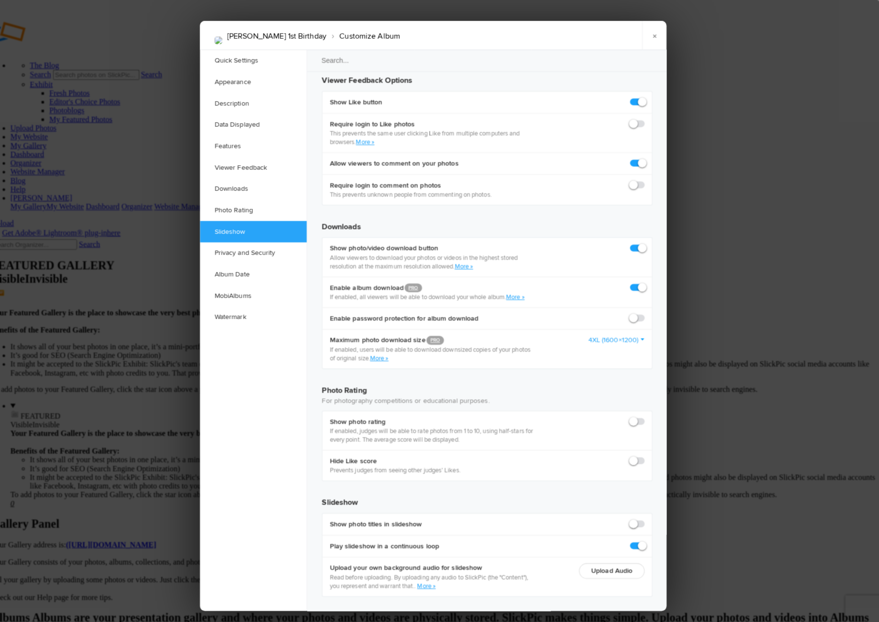
scroll to position [1799, 0]
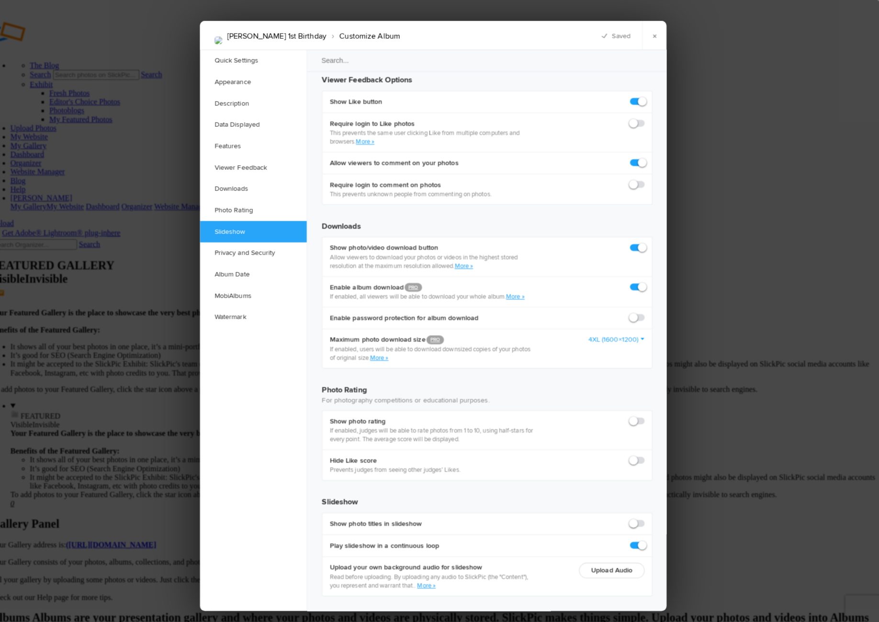
checkbox input "false"
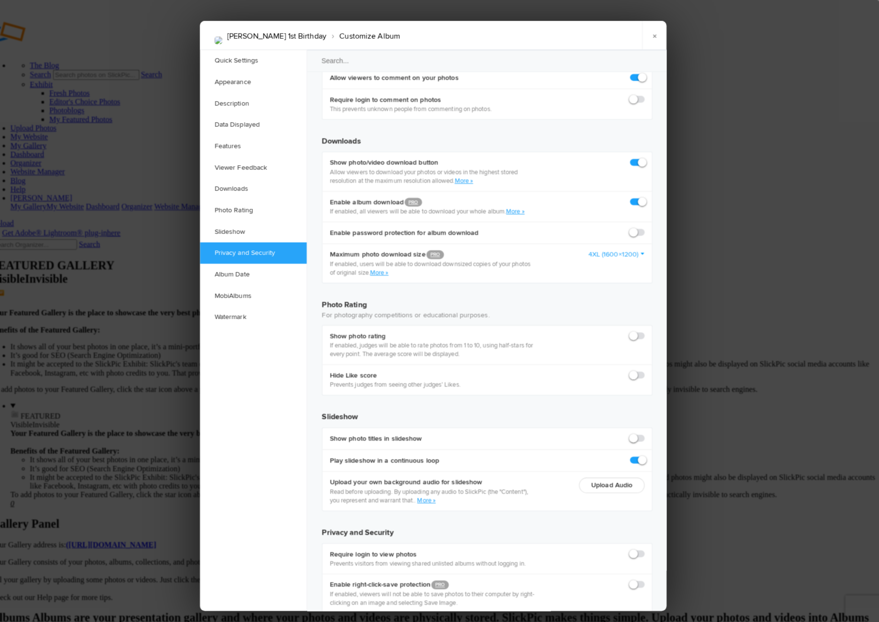
scroll to position [1884, 0]
radio input "true"
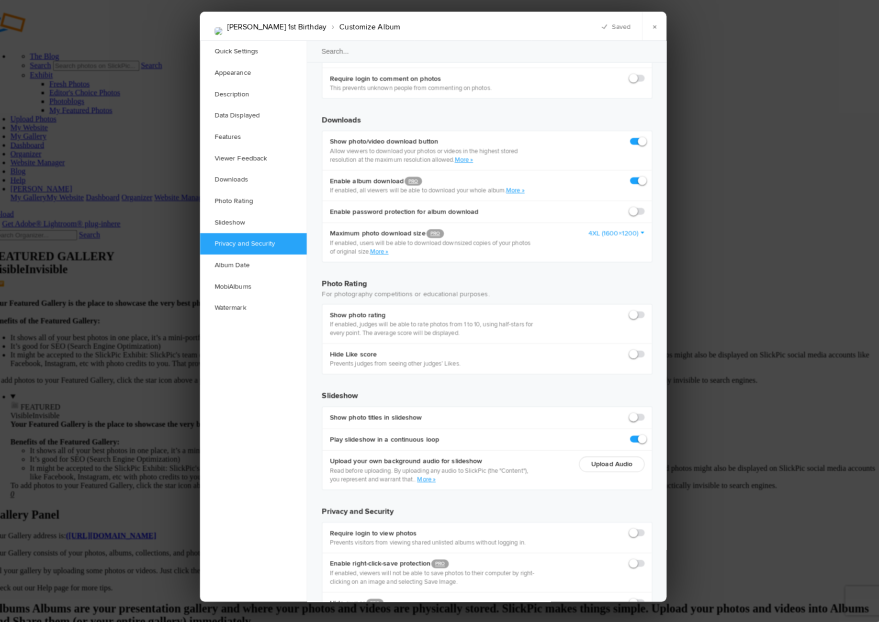
scroll to position [0, 0]
checkbox input "true"
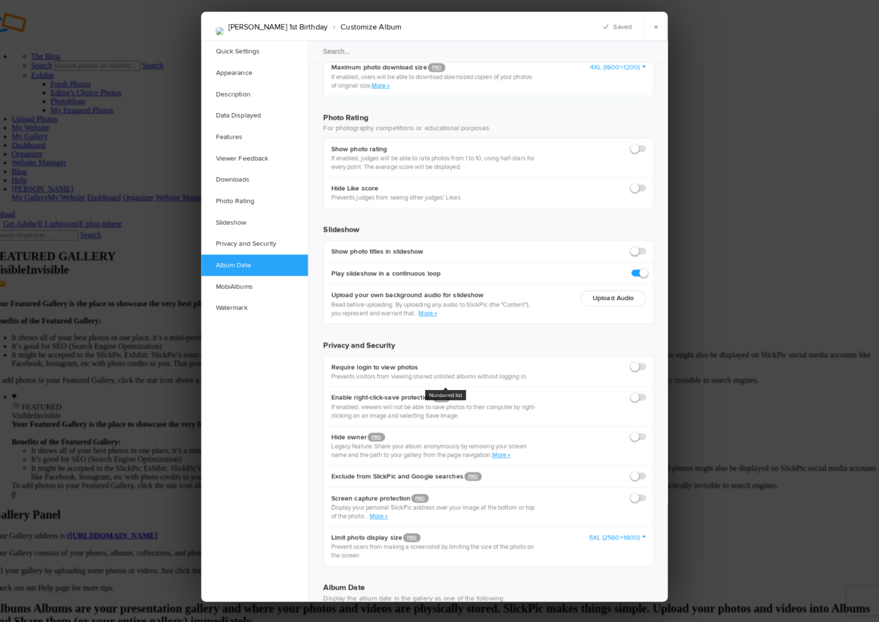
scroll to position [2058, 0]
checkbox input "true"
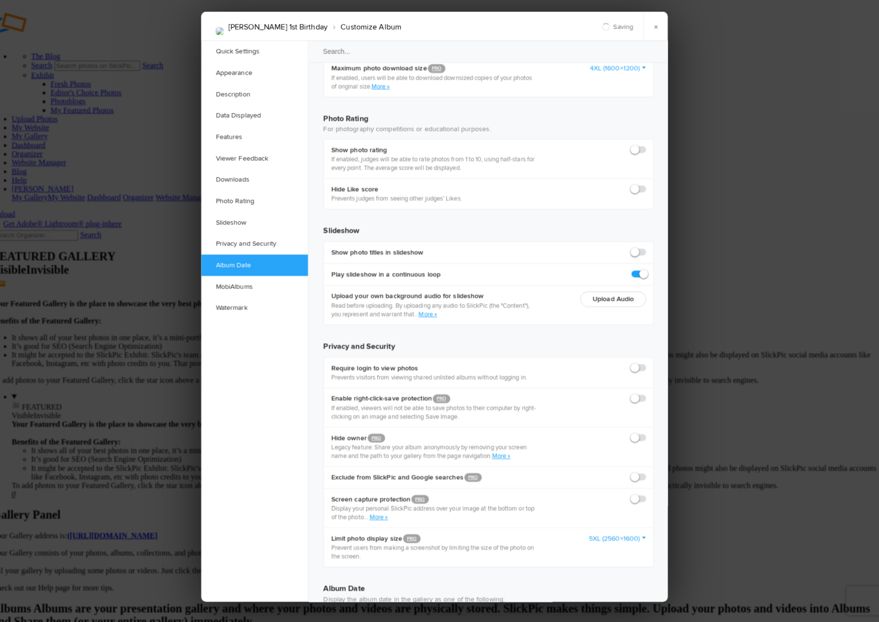
drag, startPoint x: 382, startPoint y: 1327, endPoint x: 418, endPoint y: 1319, distance: 36.7
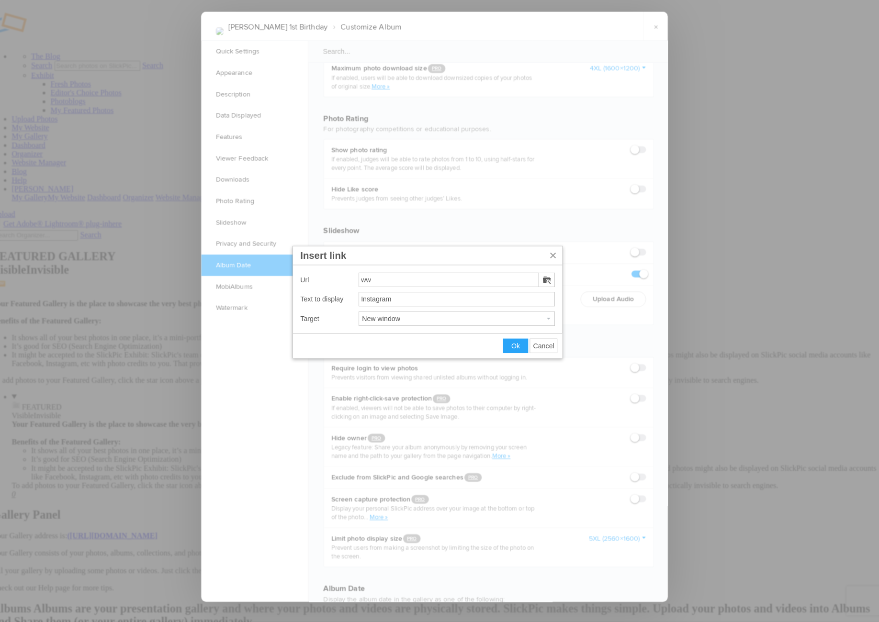
type input "w"
type input "[URL][DOMAIN_NAME]"
click at [515, 346] on span "Ok" at bounding box center [519, 350] width 9 height 8
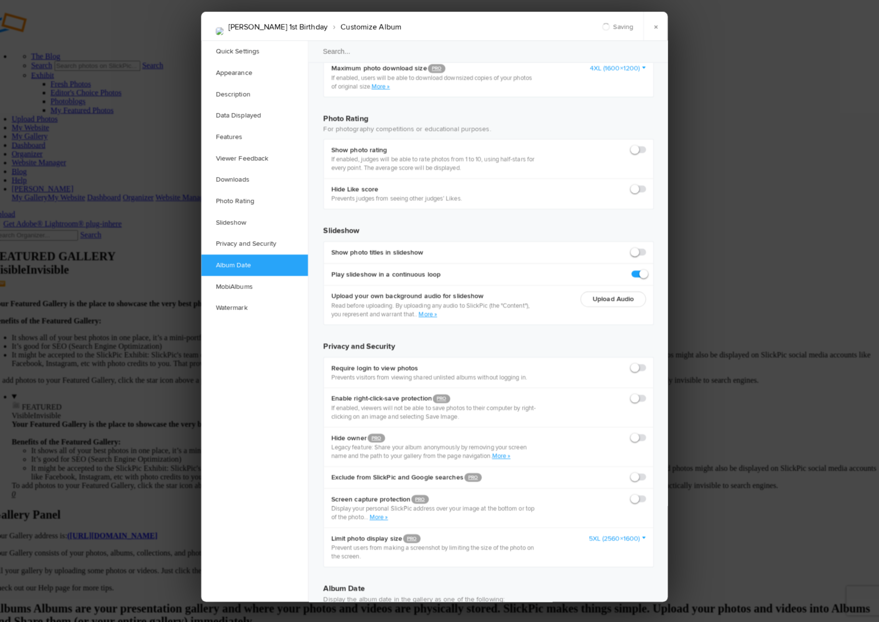
drag, startPoint x: 430, startPoint y: 1326, endPoint x: 462, endPoint y: 1321, distance: 32.0
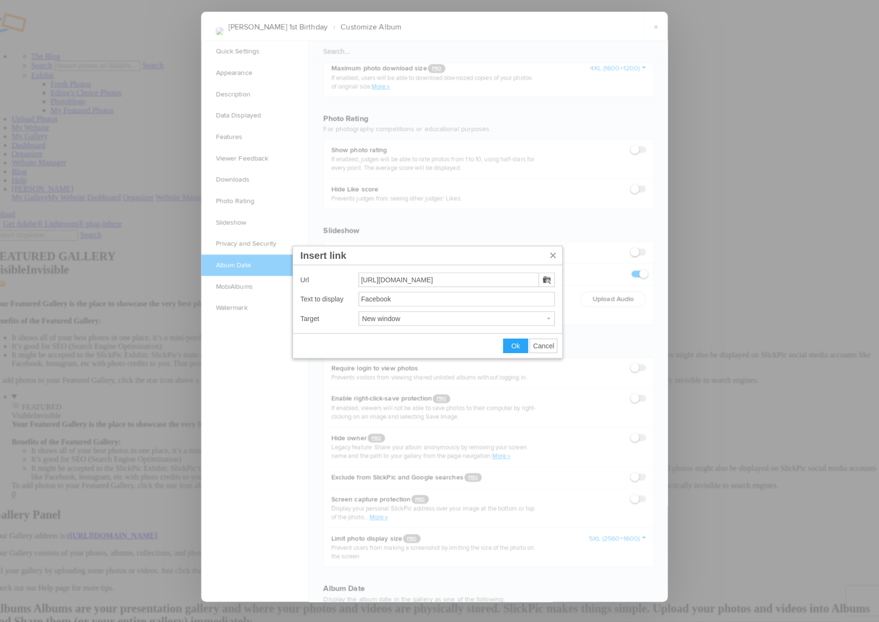
type input "[URL][DOMAIN_NAME]"
click at [508, 343] on button "Ok" at bounding box center [519, 349] width 24 height 13
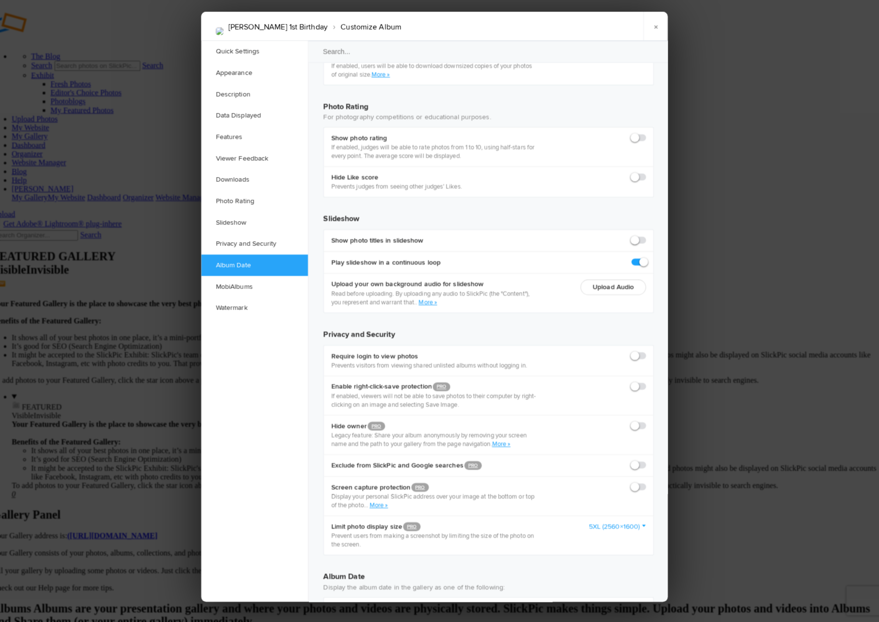
scroll to position [2069, 0]
click at [240, 282] on link "MobiAlbums" at bounding box center [262, 291] width 105 height 21
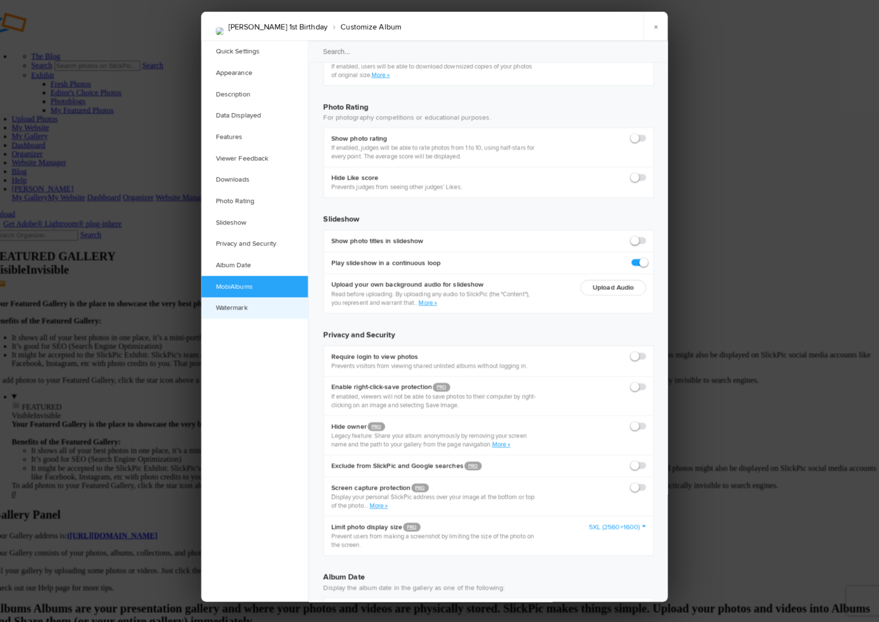
click at [237, 302] on link "Watermark" at bounding box center [262, 312] width 105 height 21
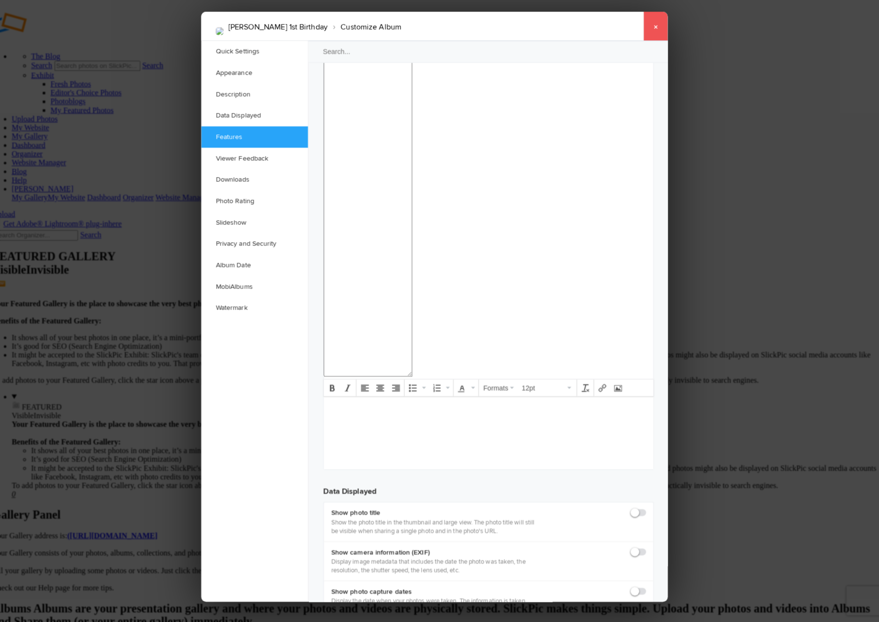
scroll to position [920, 0]
click at [648, 22] on link "×" at bounding box center [657, 35] width 24 height 29
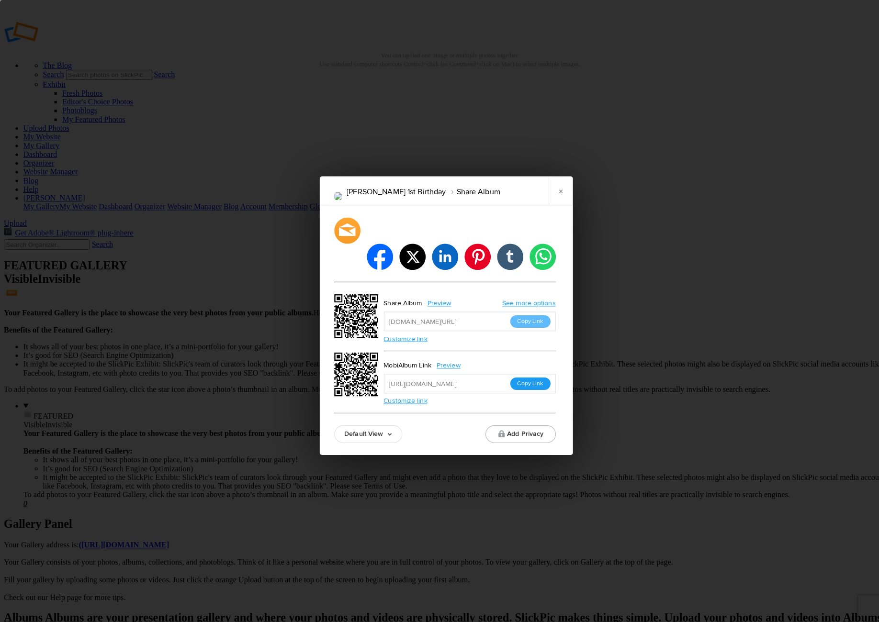
click at [518, 372] on button "Copy Link" at bounding box center [523, 378] width 40 height 12
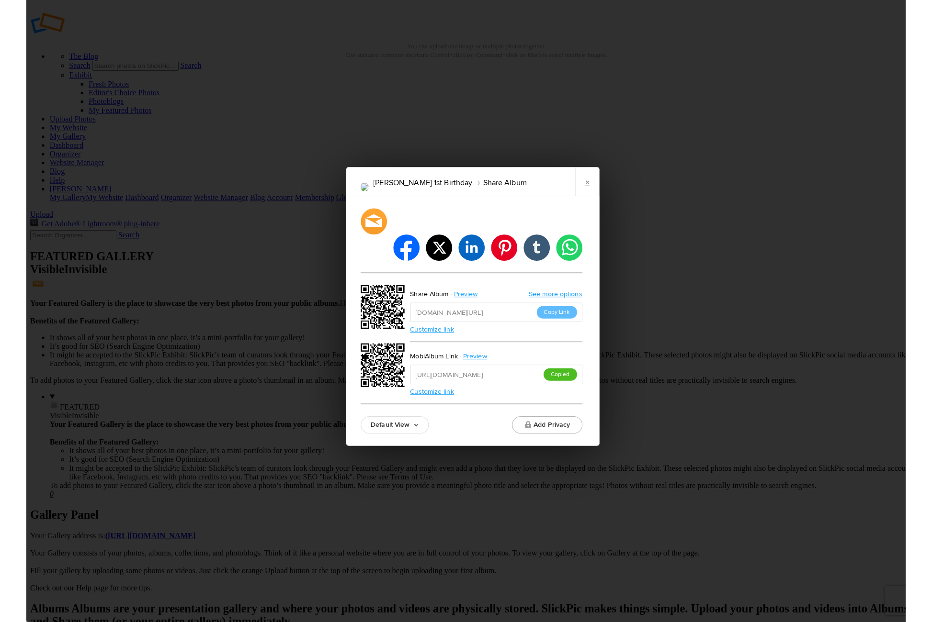
scroll to position [0, 0]
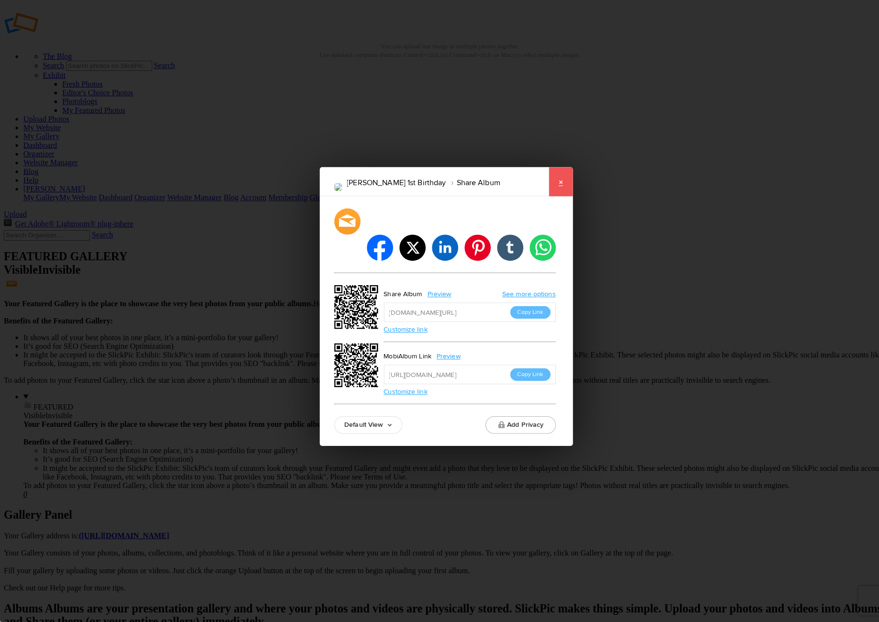
click at [551, 190] on link "×" at bounding box center [552, 188] width 24 height 29
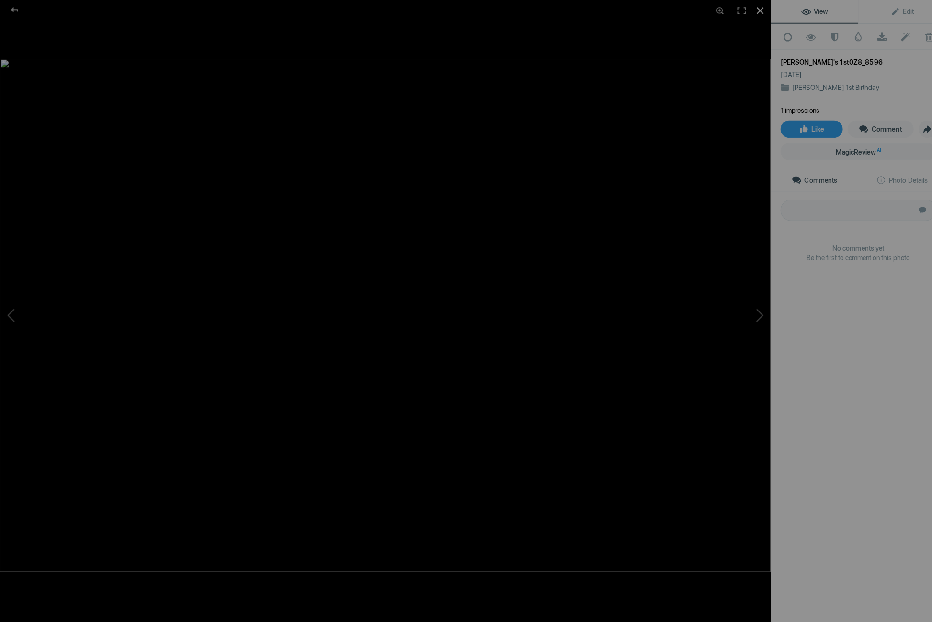
click at [746, 10] on div at bounding box center [748, 10] width 21 height 21
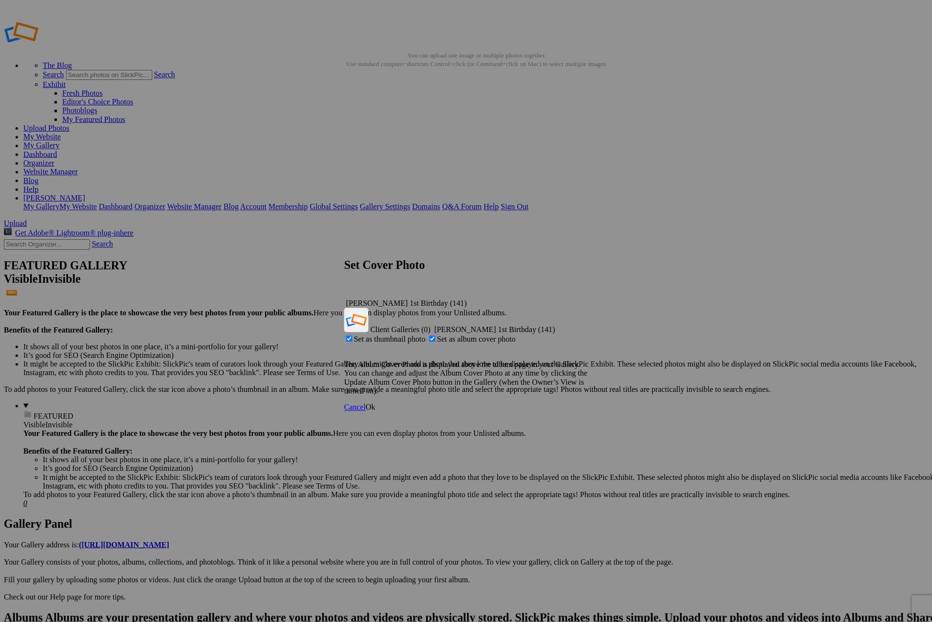
click at [370, 397] on span "Ok" at bounding box center [365, 401] width 10 height 8
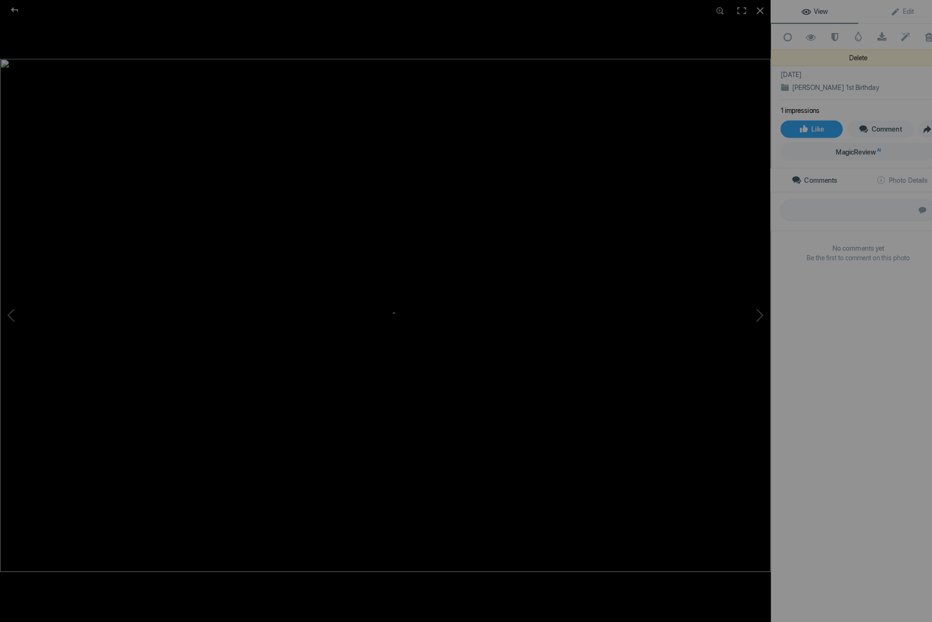
click at [878, 36] on span at bounding box center [914, 37] width 23 height 10
click at [878, 34] on span at bounding box center [914, 37] width 23 height 10
click at [748, 309] on button at bounding box center [723, 311] width 72 height 224
click at [750, 309] on button at bounding box center [723, 311] width 72 height 224
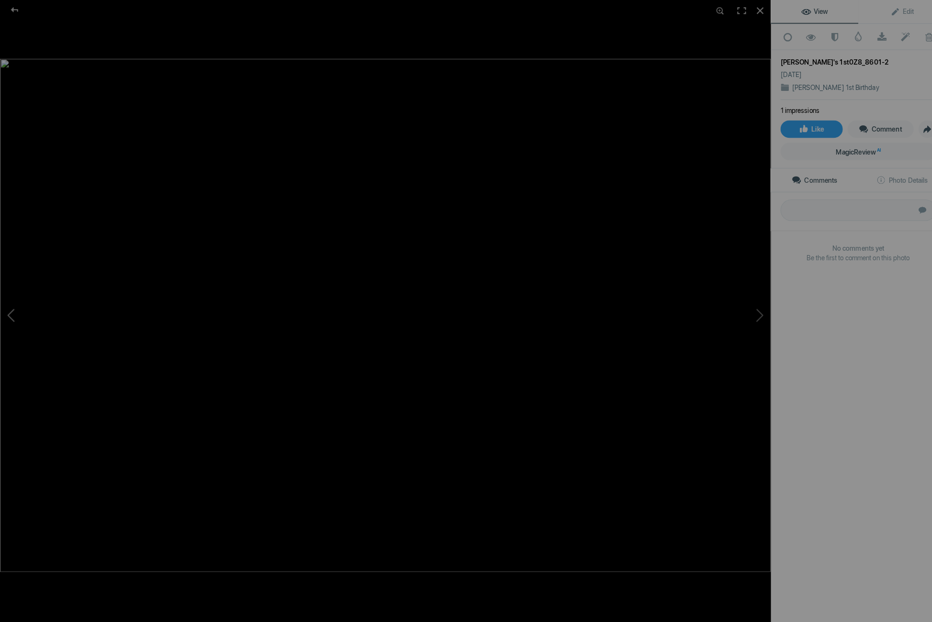
click at [11, 312] on button at bounding box center [36, 311] width 72 height 224
click at [10, 312] on button at bounding box center [36, 311] width 72 height 224
click at [878, 32] on span at bounding box center [914, 37] width 23 height 10
click at [878, 34] on span at bounding box center [914, 37] width 23 height 10
click at [752, 7] on div at bounding box center [748, 10] width 21 height 21
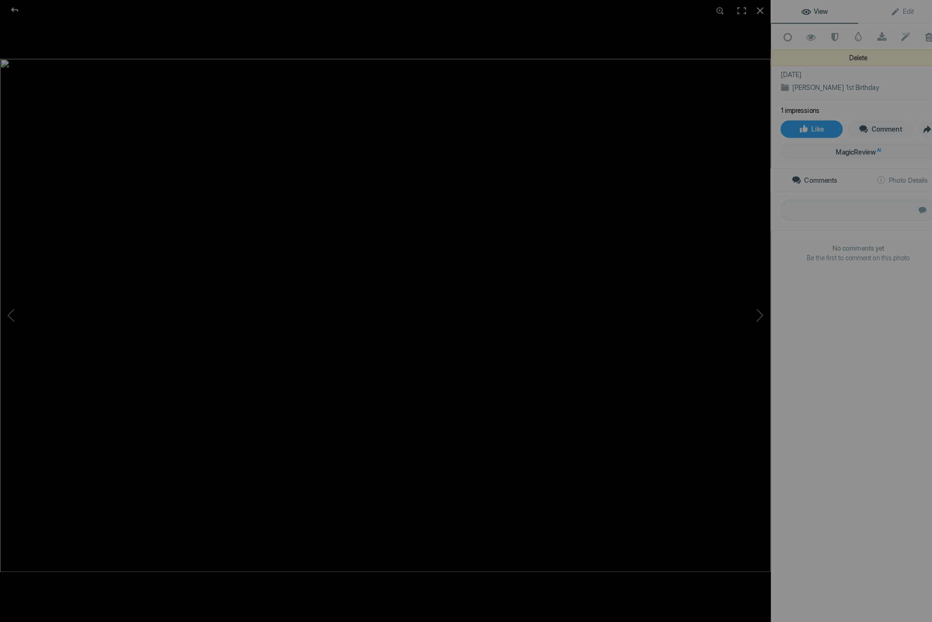
click at [878, 36] on span at bounding box center [914, 37] width 23 height 10
click at [878, 34] on span at bounding box center [914, 37] width 23 height 10
click at [748, 8] on div at bounding box center [748, 10] width 21 height 21
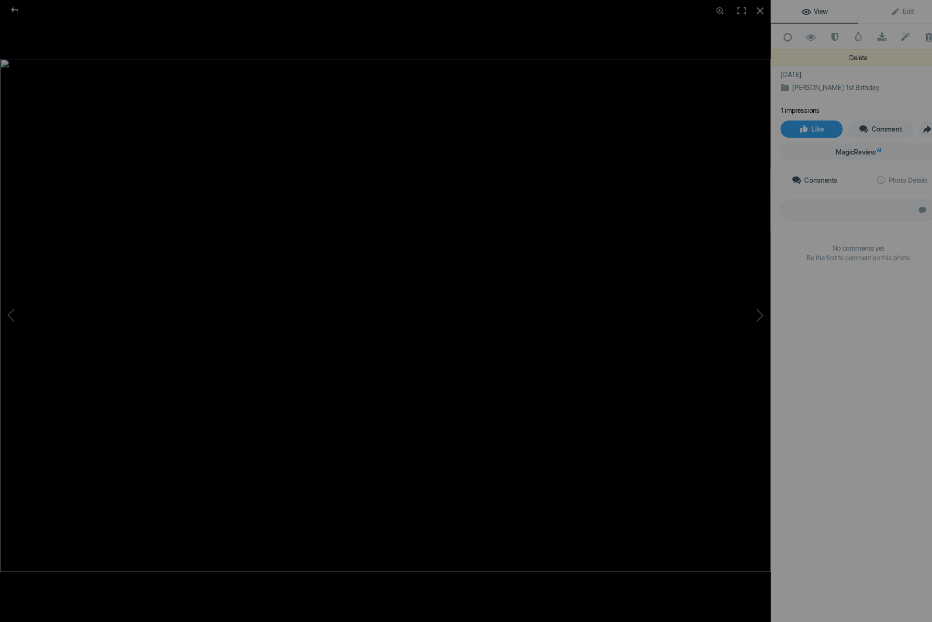
click at [878, 34] on span at bounding box center [914, 37] width 23 height 10
click at [878, 36] on span at bounding box center [914, 37] width 23 height 10
click at [748, 9] on div at bounding box center [748, 10] width 21 height 21
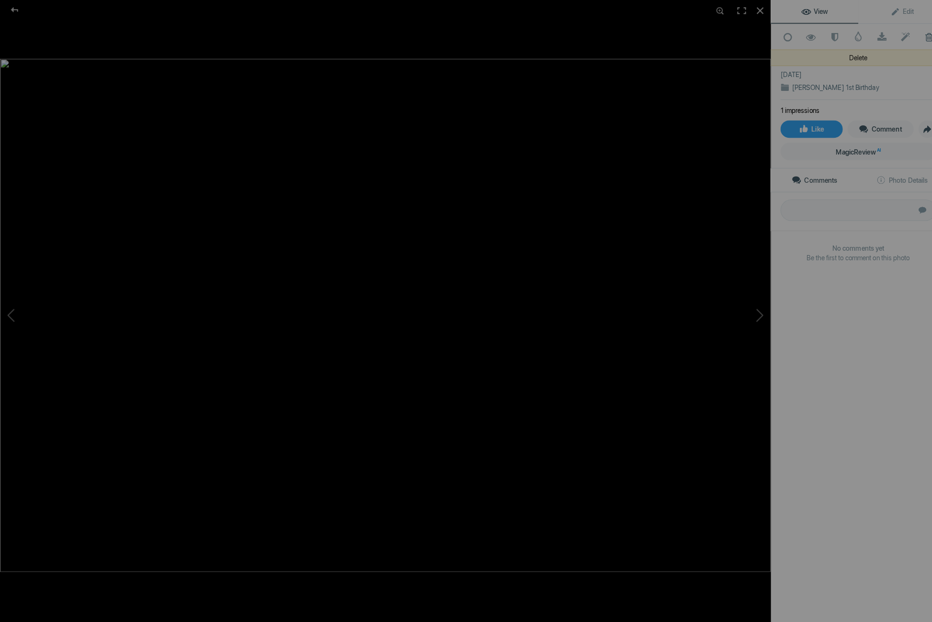
click at [878, 34] on span at bounding box center [914, 37] width 23 height 10
click at [878, 35] on span at bounding box center [914, 37] width 23 height 10
click at [749, 8] on div at bounding box center [748, 10] width 21 height 21
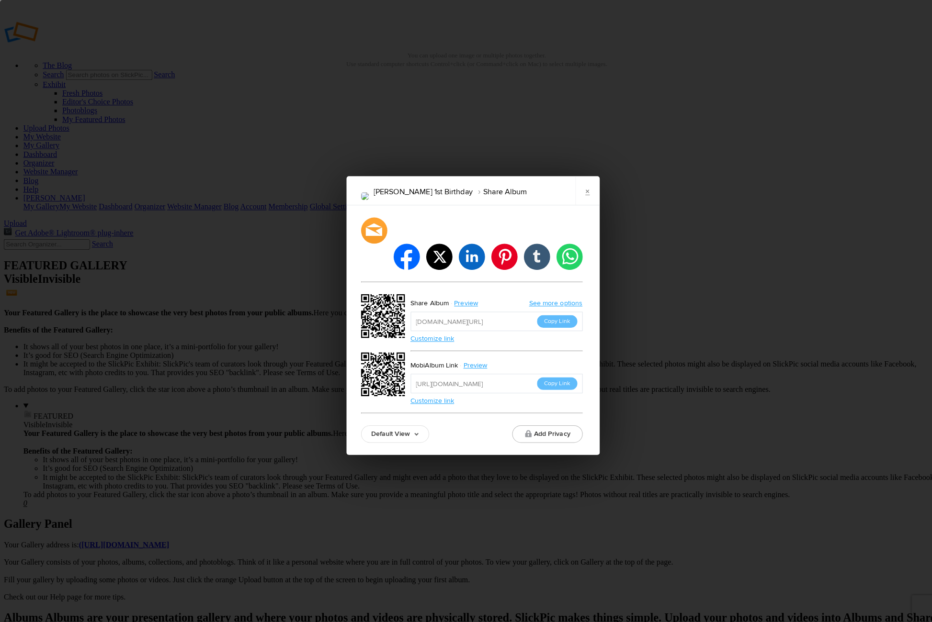
click at [549, 311] on button "Copy Link" at bounding box center [549, 317] width 40 height 12
click at [579, 201] on link "×" at bounding box center [579, 188] width 24 height 29
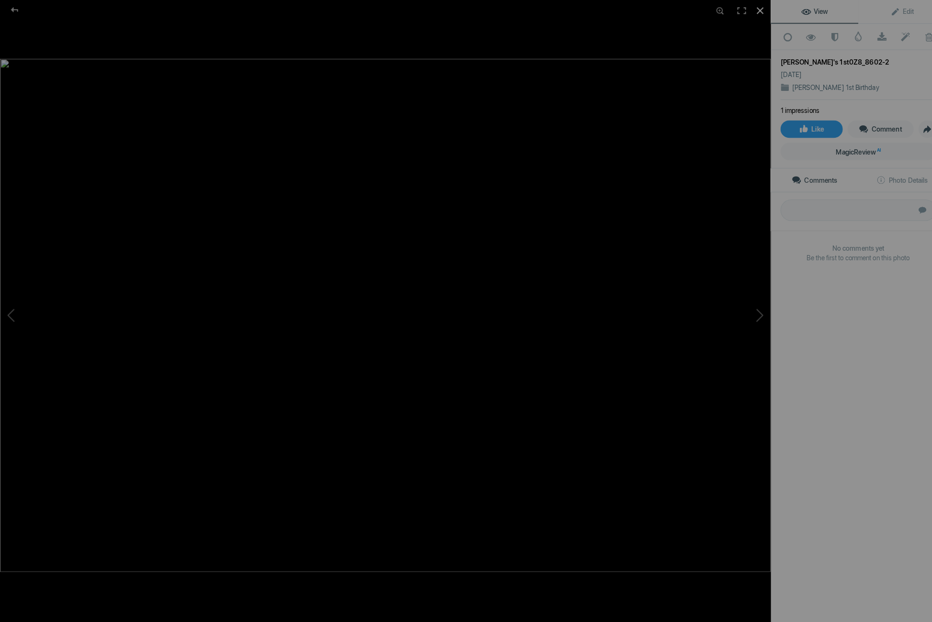
click at [747, 8] on div at bounding box center [748, 10] width 21 height 21
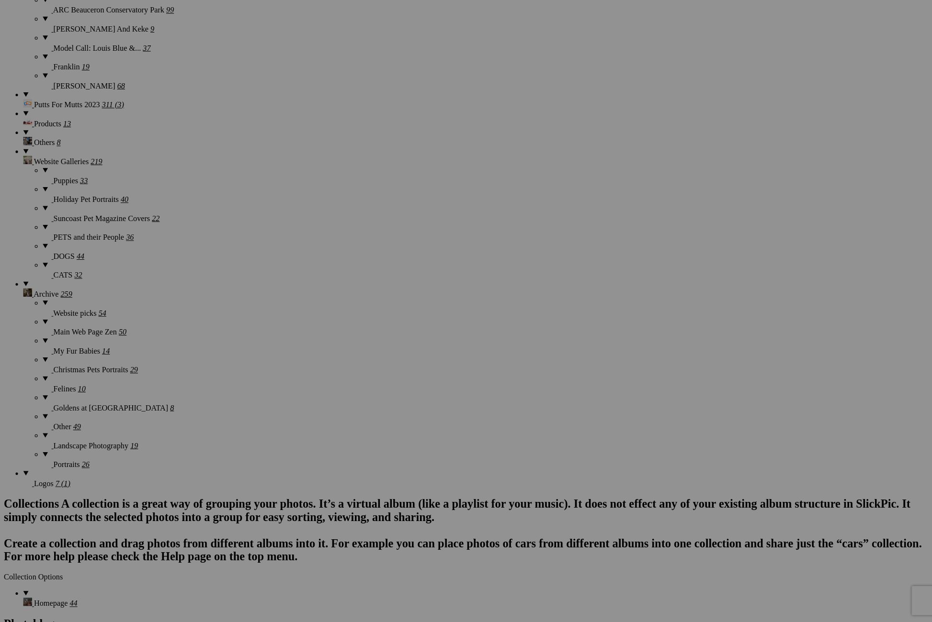
scroll to position [1468, 0]
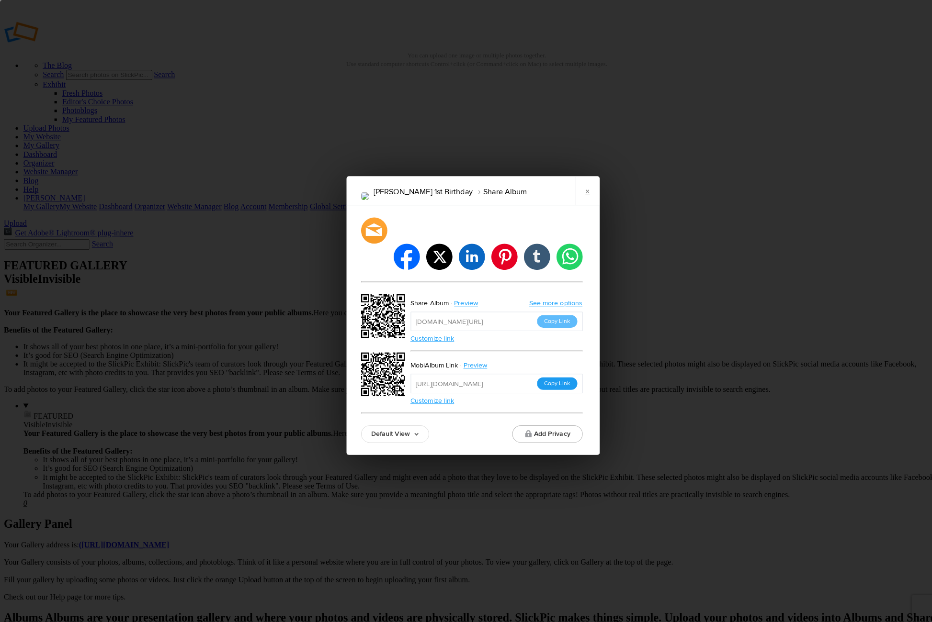
click at [549, 372] on button "Copy Link" at bounding box center [549, 378] width 40 height 12
click at [580, 198] on link "×" at bounding box center [579, 188] width 24 height 29
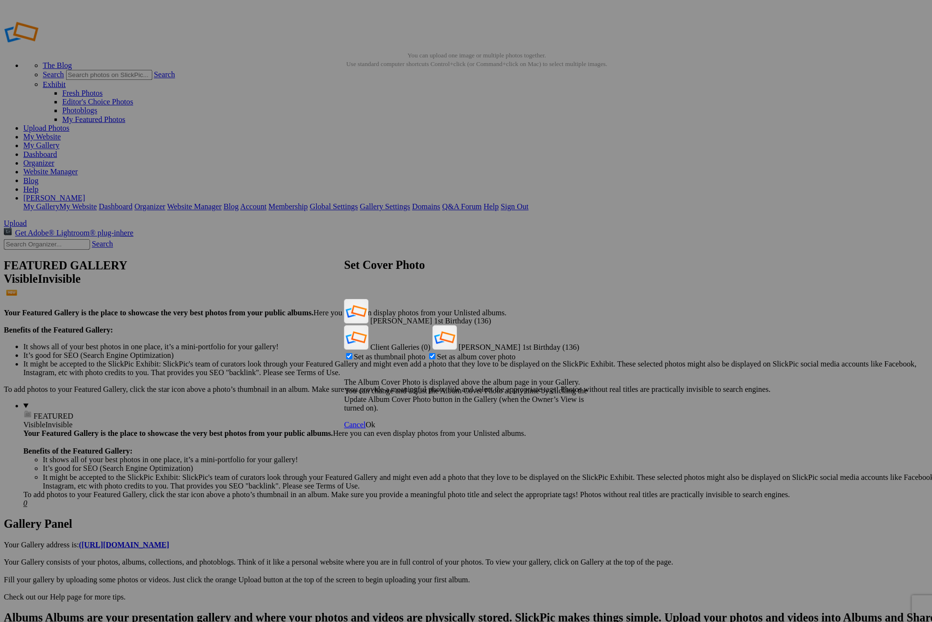
click at [370, 415] on span "Ok" at bounding box center [365, 419] width 10 height 8
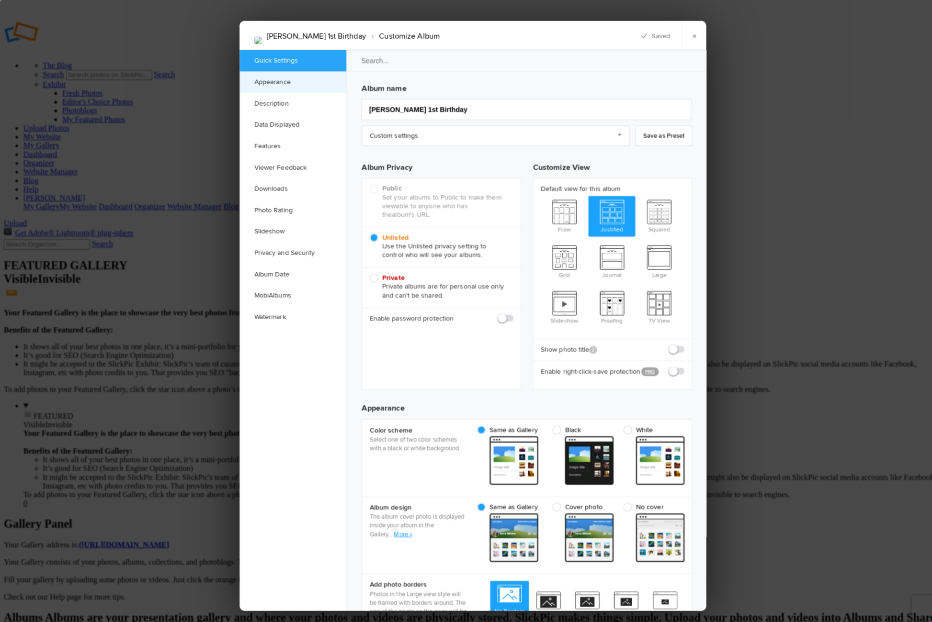
click at [277, 83] on link "Appearance" at bounding box center [288, 80] width 105 height 21
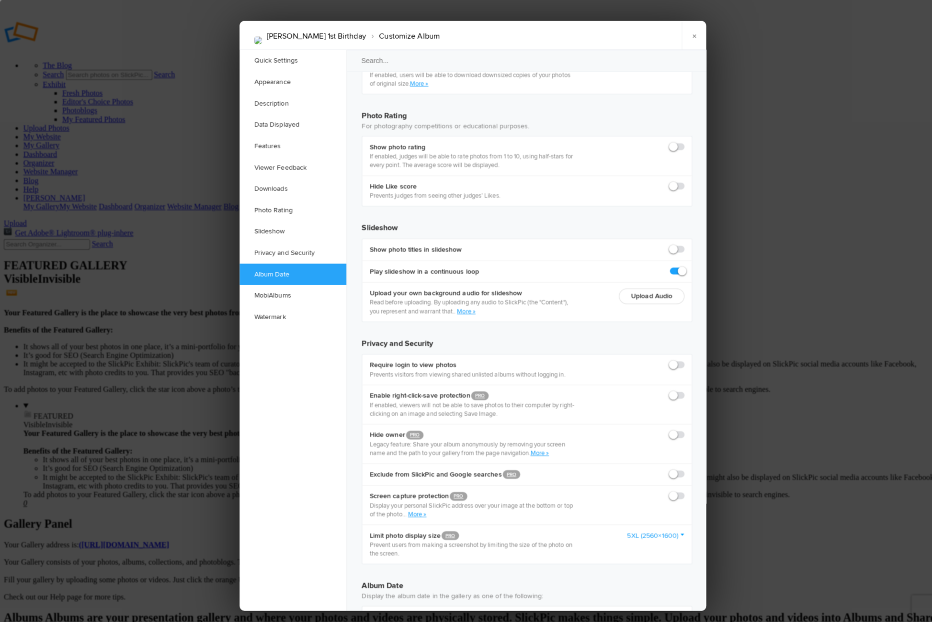
scroll to position [2069, 0]
click at [834, 70] on div at bounding box center [466, 311] width 932 height 622
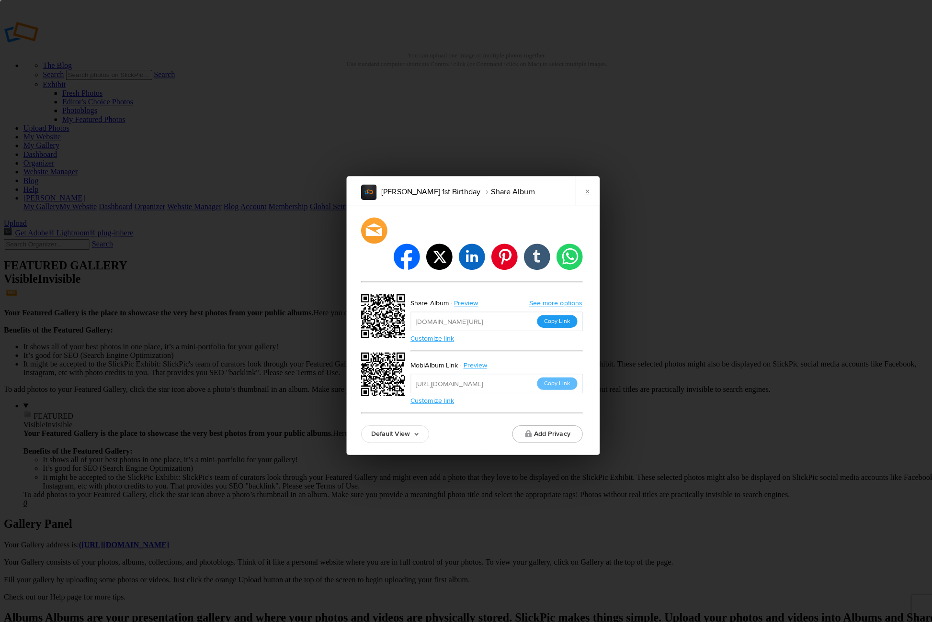
click at [551, 311] on button "Copy Link" at bounding box center [549, 317] width 40 height 12
